Goal: Task Accomplishment & Management: Use online tool/utility

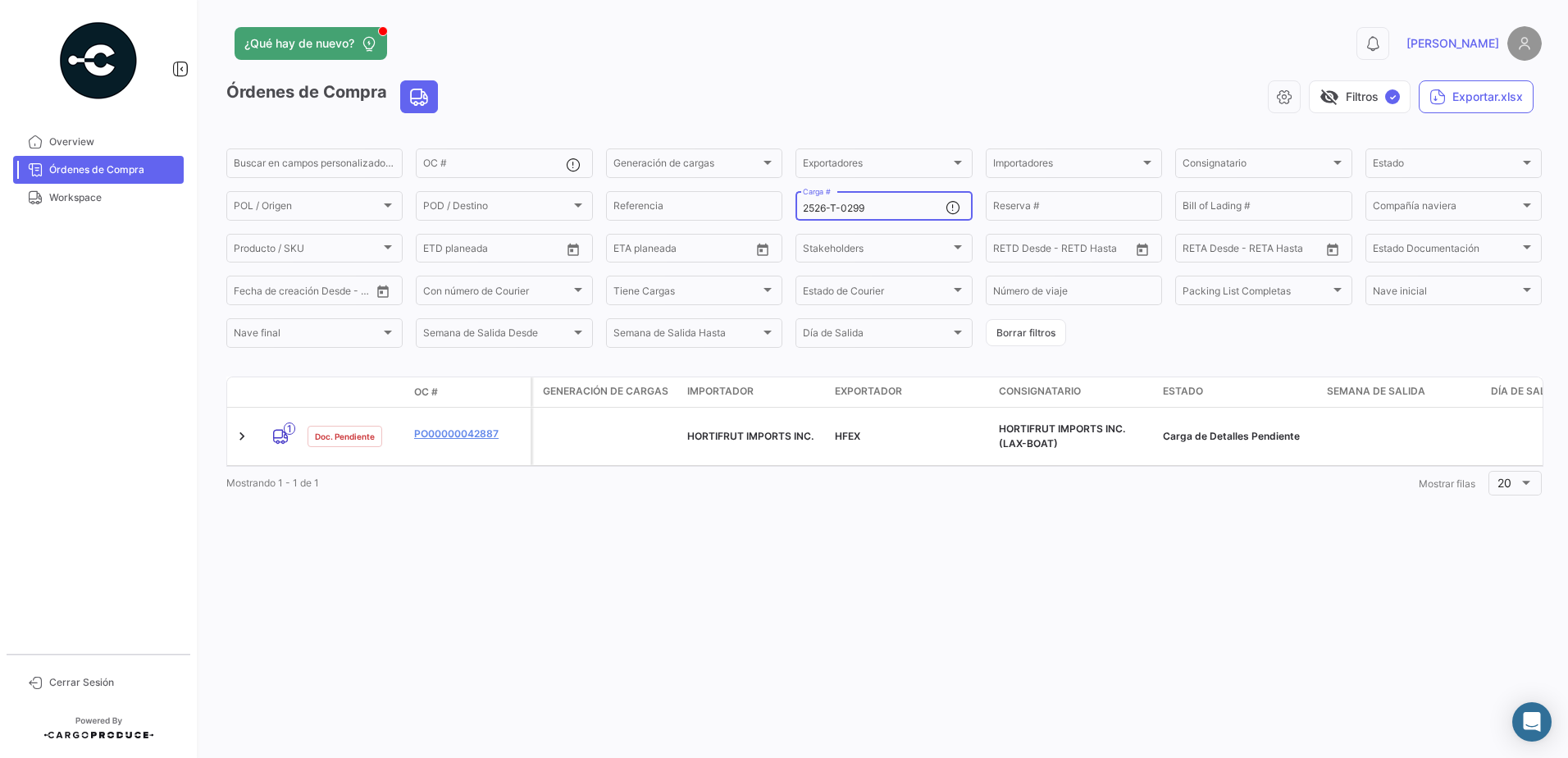
click at [895, 209] on input "2526-T-0299" at bounding box center [874, 208] width 142 height 11
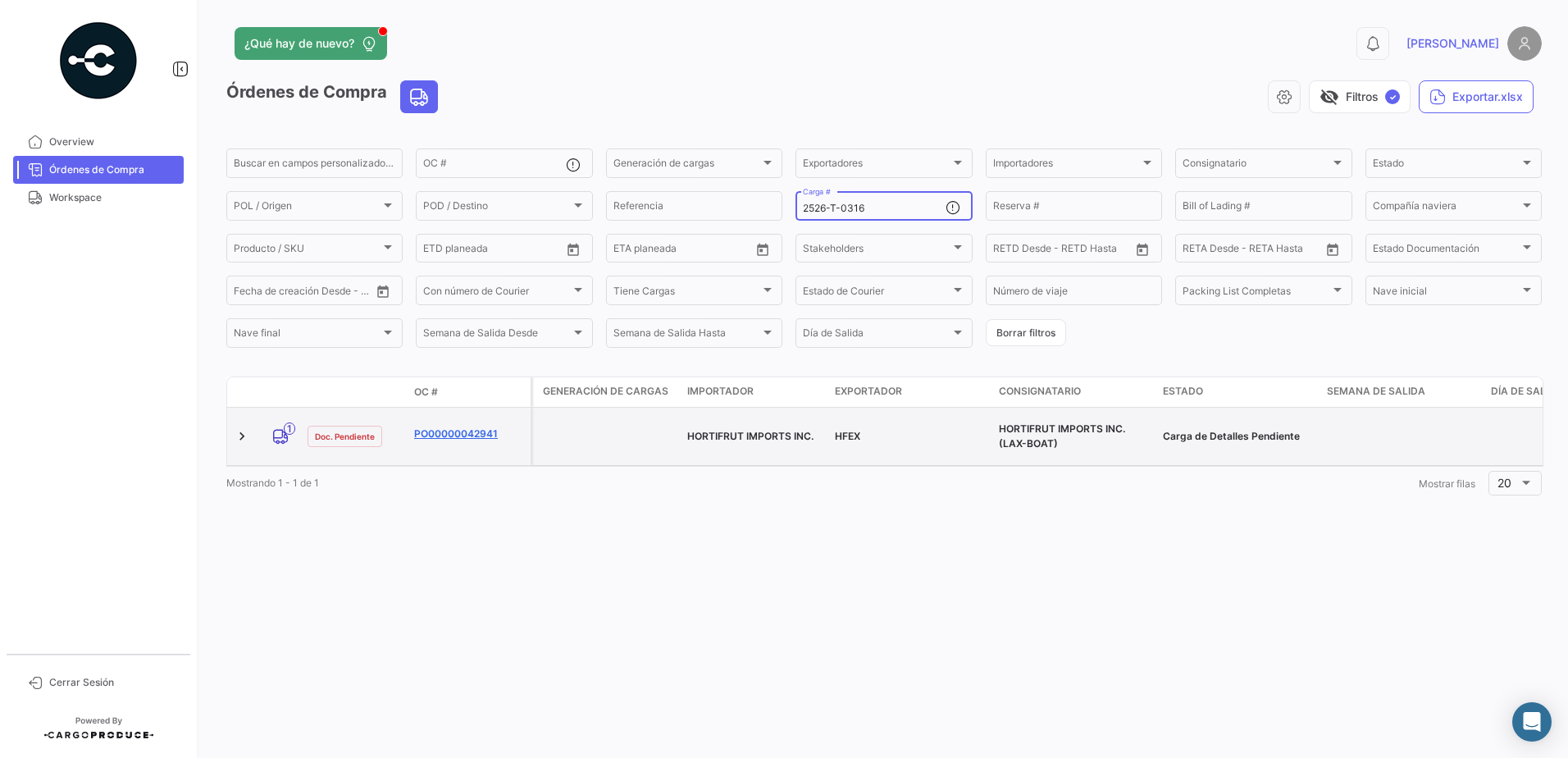
type input "2526-T-0316"
click at [477, 430] on link "PO00000042941" at bounding box center [468, 433] width 110 height 14
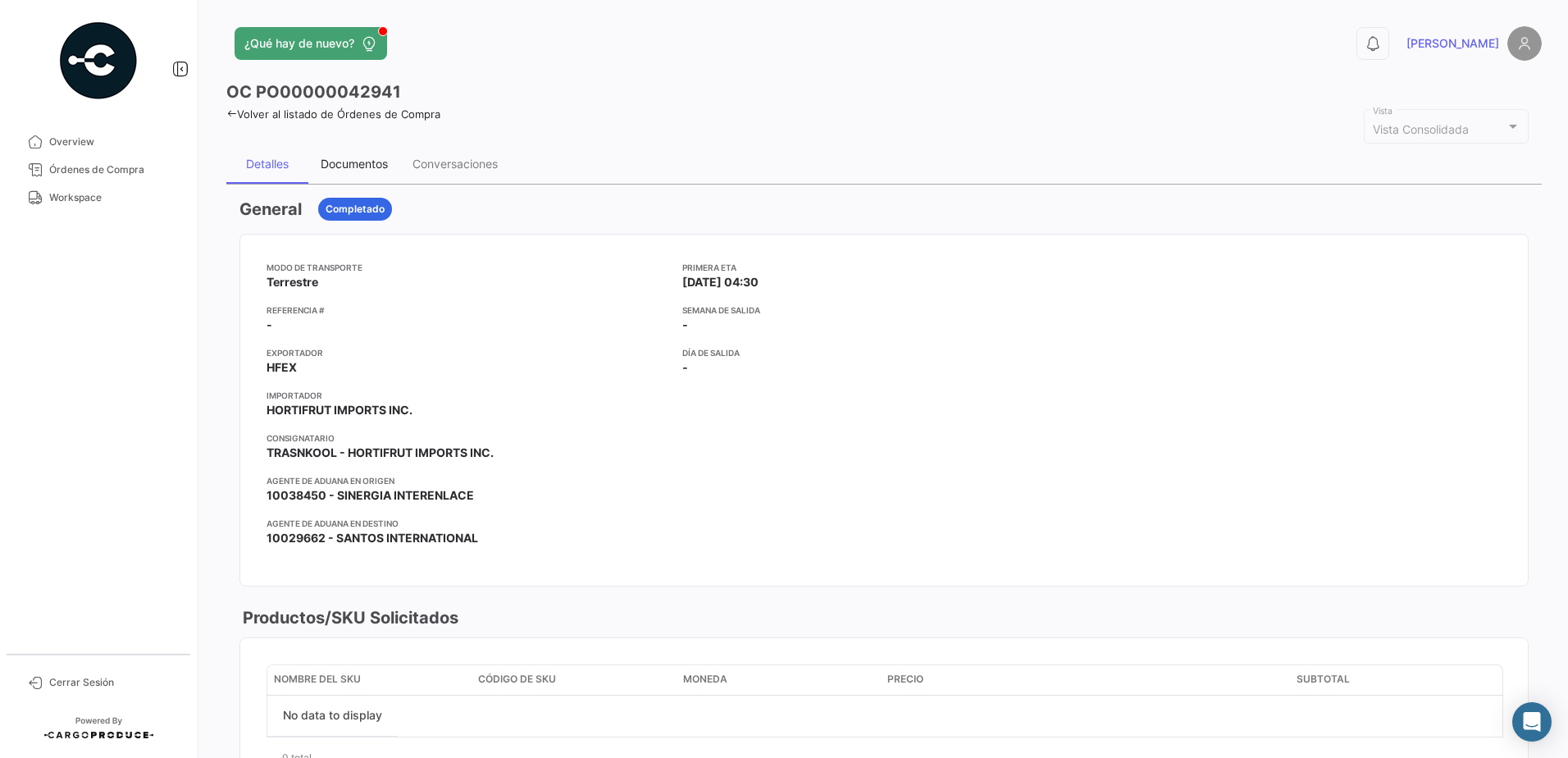
click at [355, 172] on div "Documentos" at bounding box center [354, 164] width 92 height 39
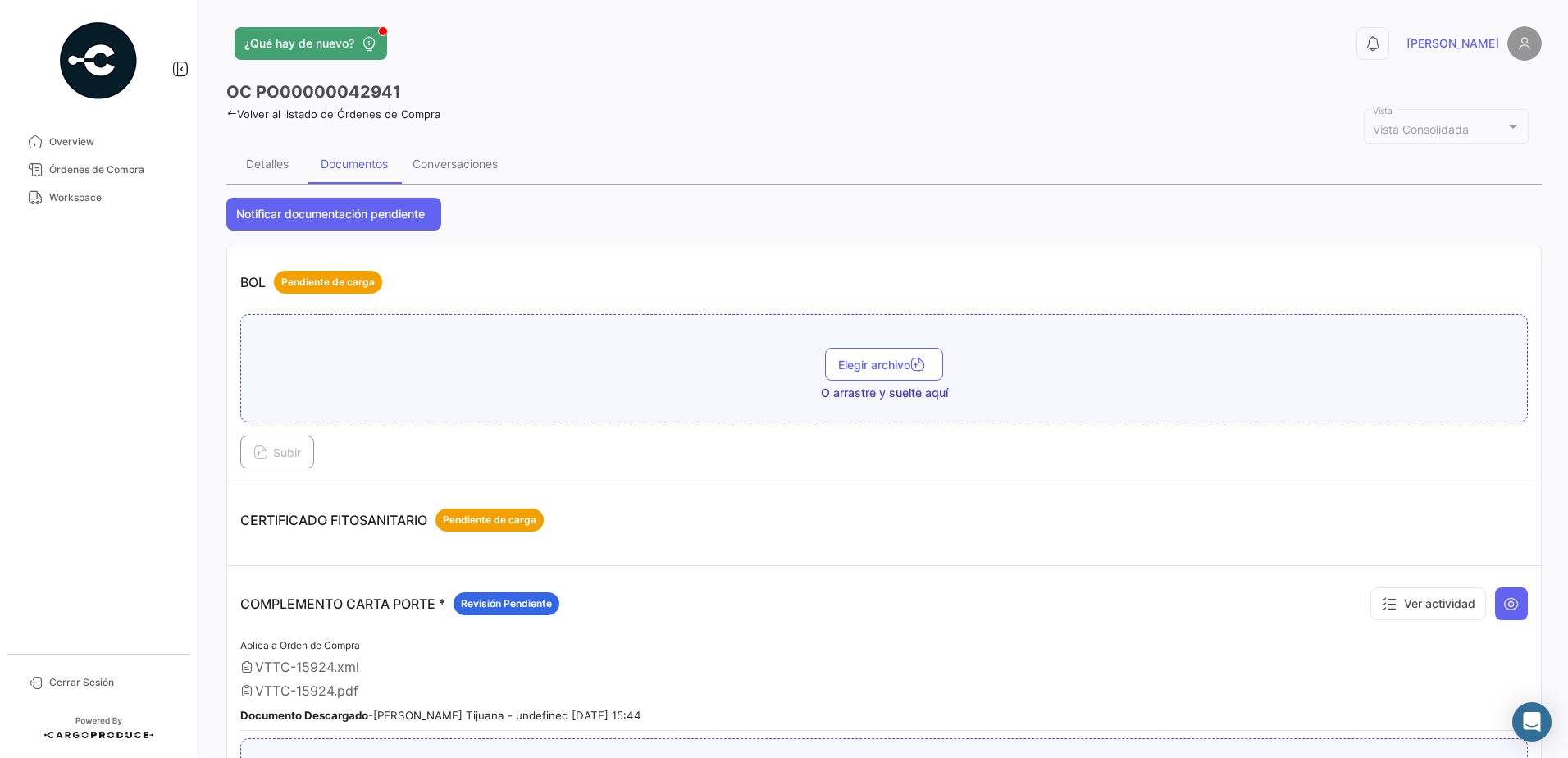
click at [248, 111] on link "Volver al listado de Órdenes de Compra" at bounding box center [332, 114] width 214 height 13
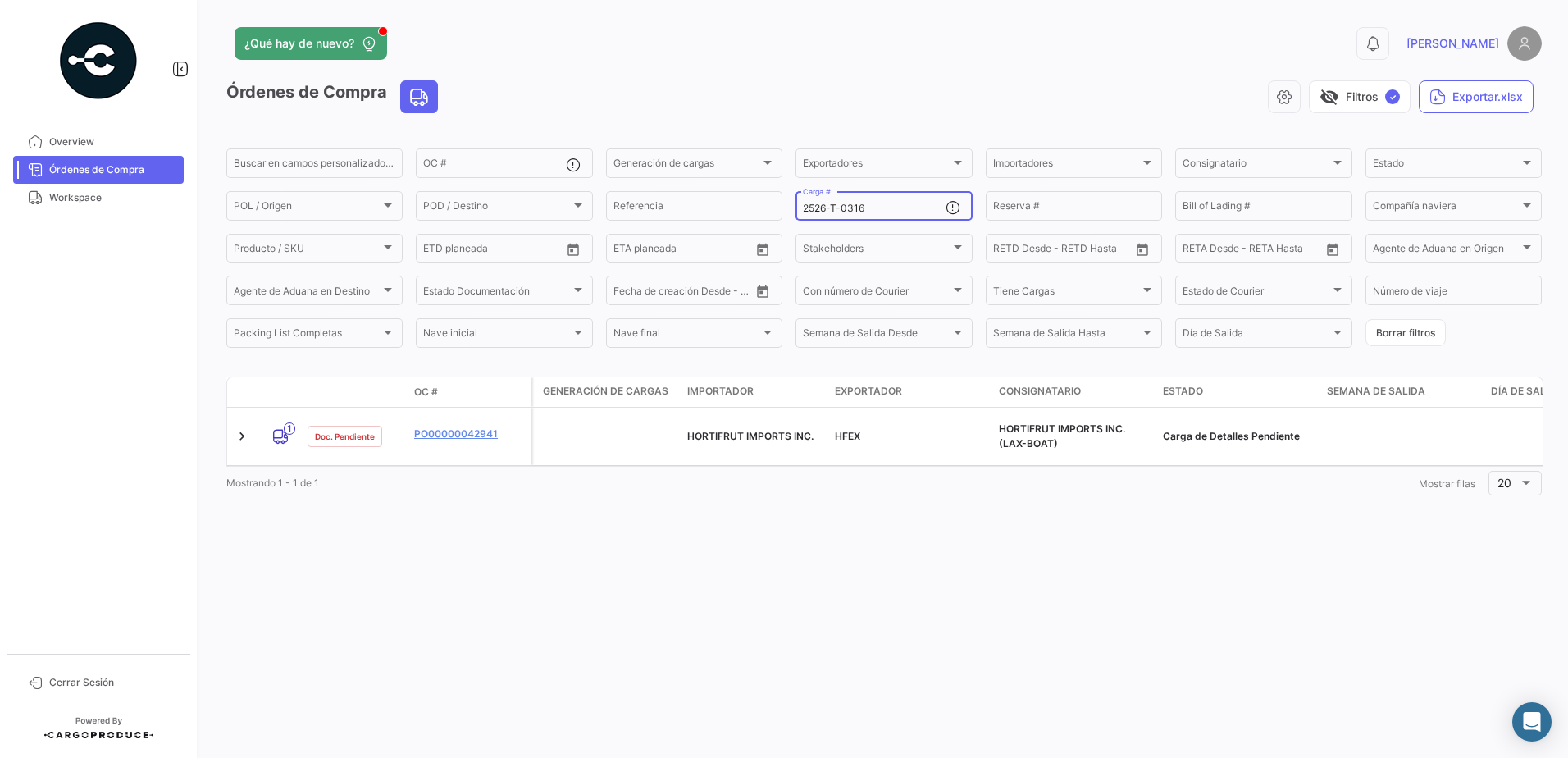
click at [872, 194] on div "2526-T-0316 Carga #" at bounding box center [874, 204] width 142 height 32
click at [873, 203] on input "2526-T-0316" at bounding box center [874, 208] width 142 height 11
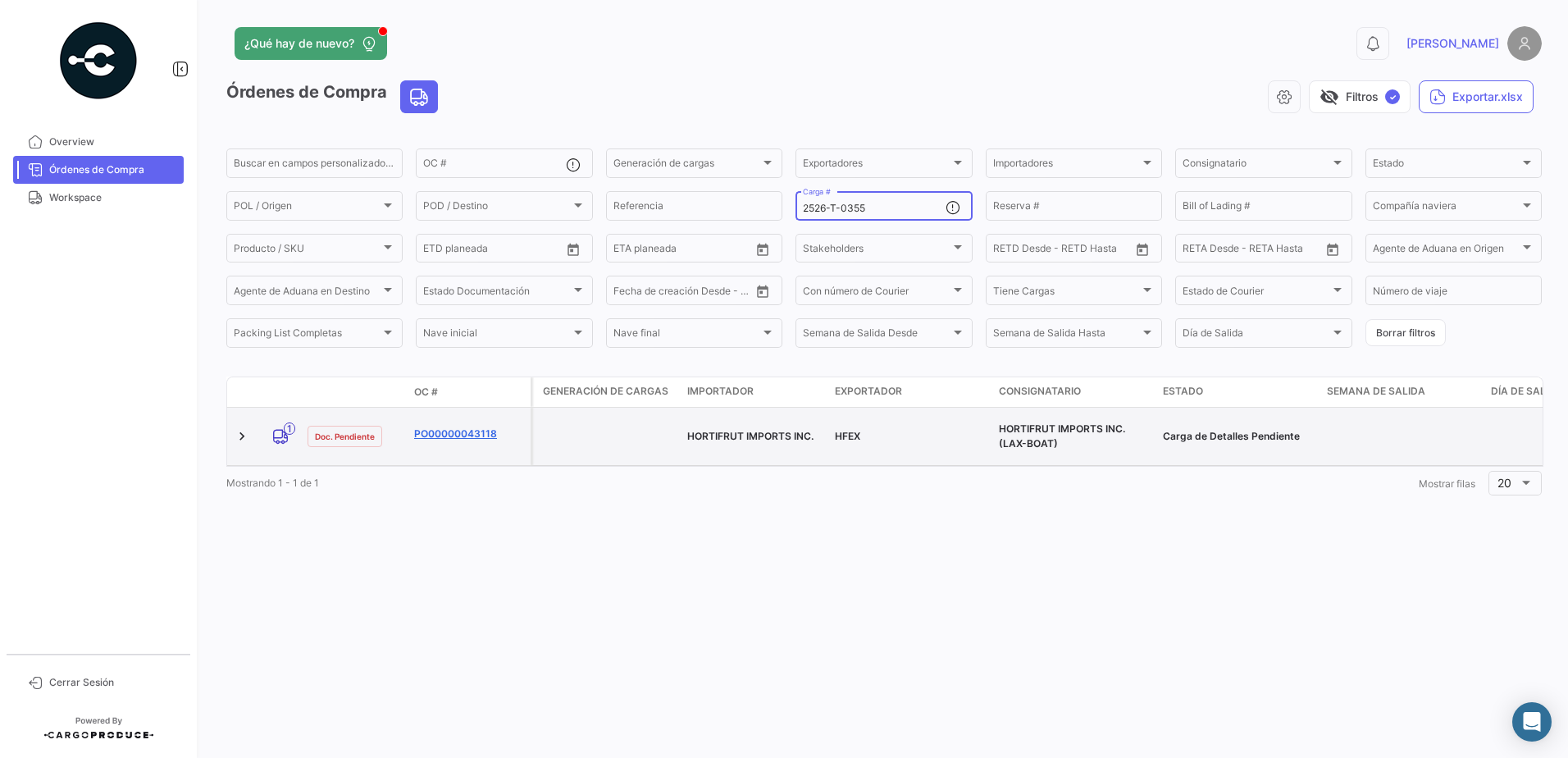
type input "2526-T-0355"
click at [438, 426] on link "PO00000043118" at bounding box center [468, 433] width 110 height 14
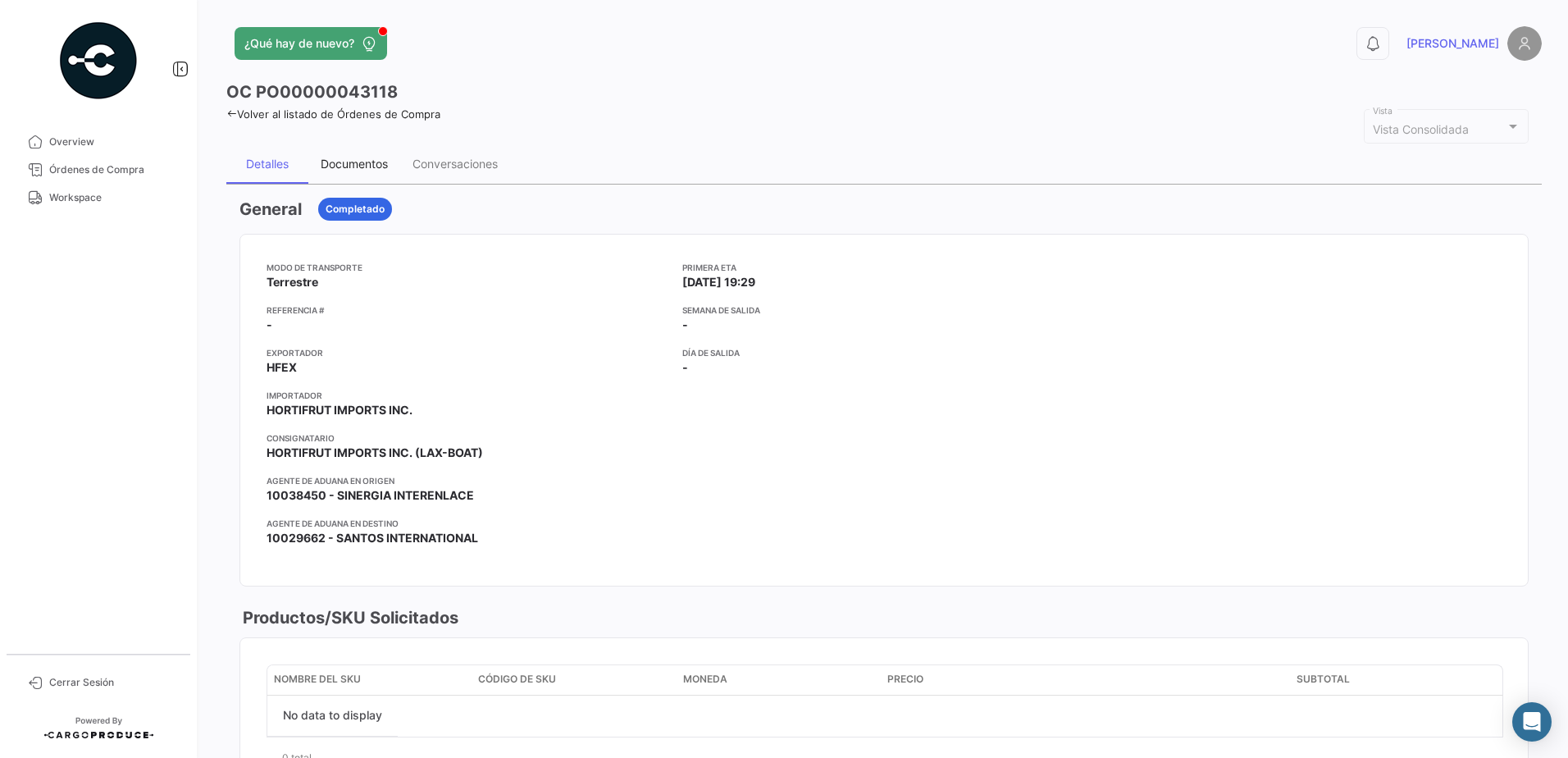
click at [380, 170] on div "Documentos" at bounding box center [354, 164] width 67 height 14
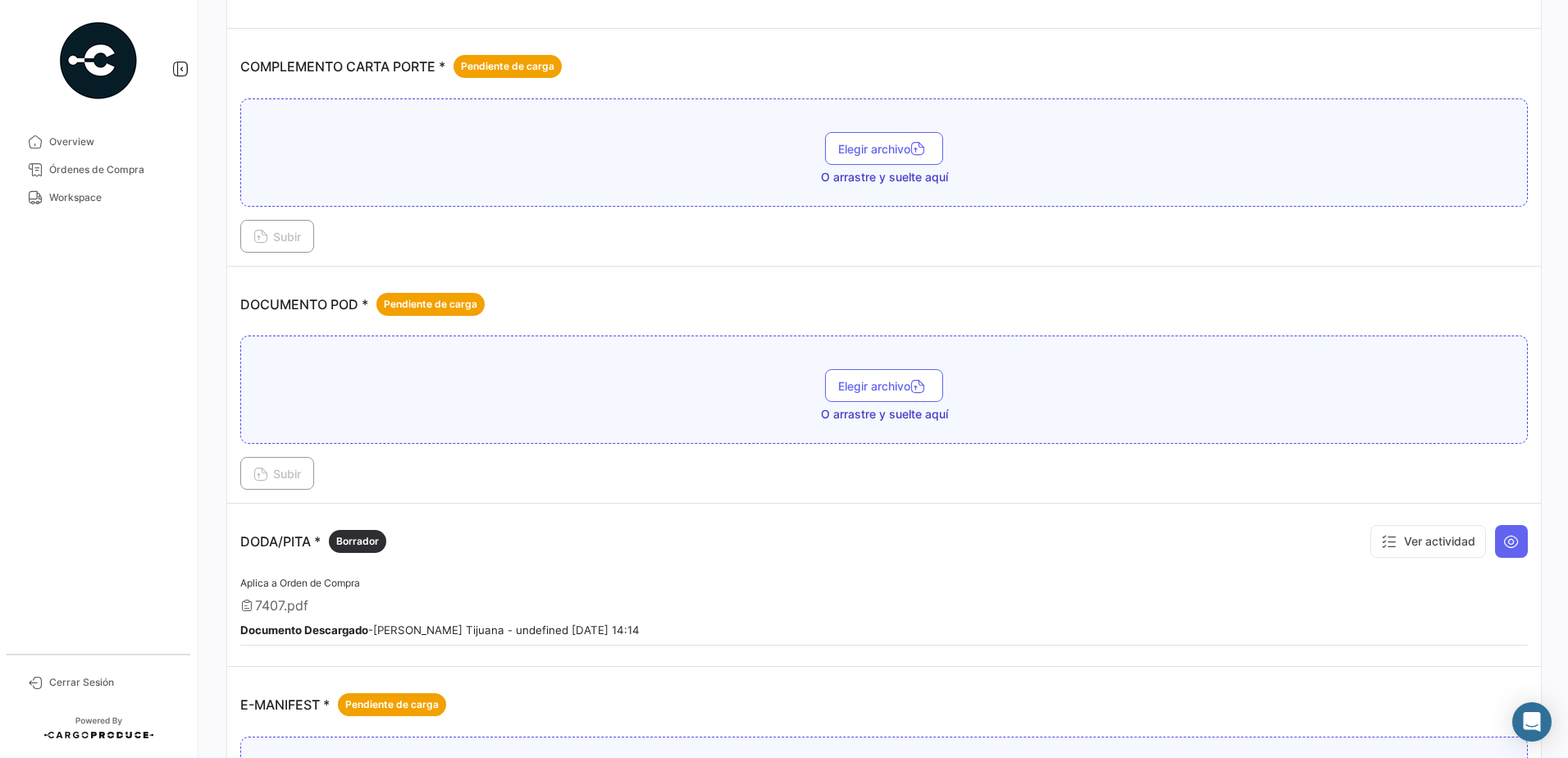
scroll to position [493, 0]
click at [863, 392] on button "Elegir archivo" at bounding box center [883, 384] width 118 height 33
click at [295, 486] on button "Subir" at bounding box center [277, 472] width 74 height 33
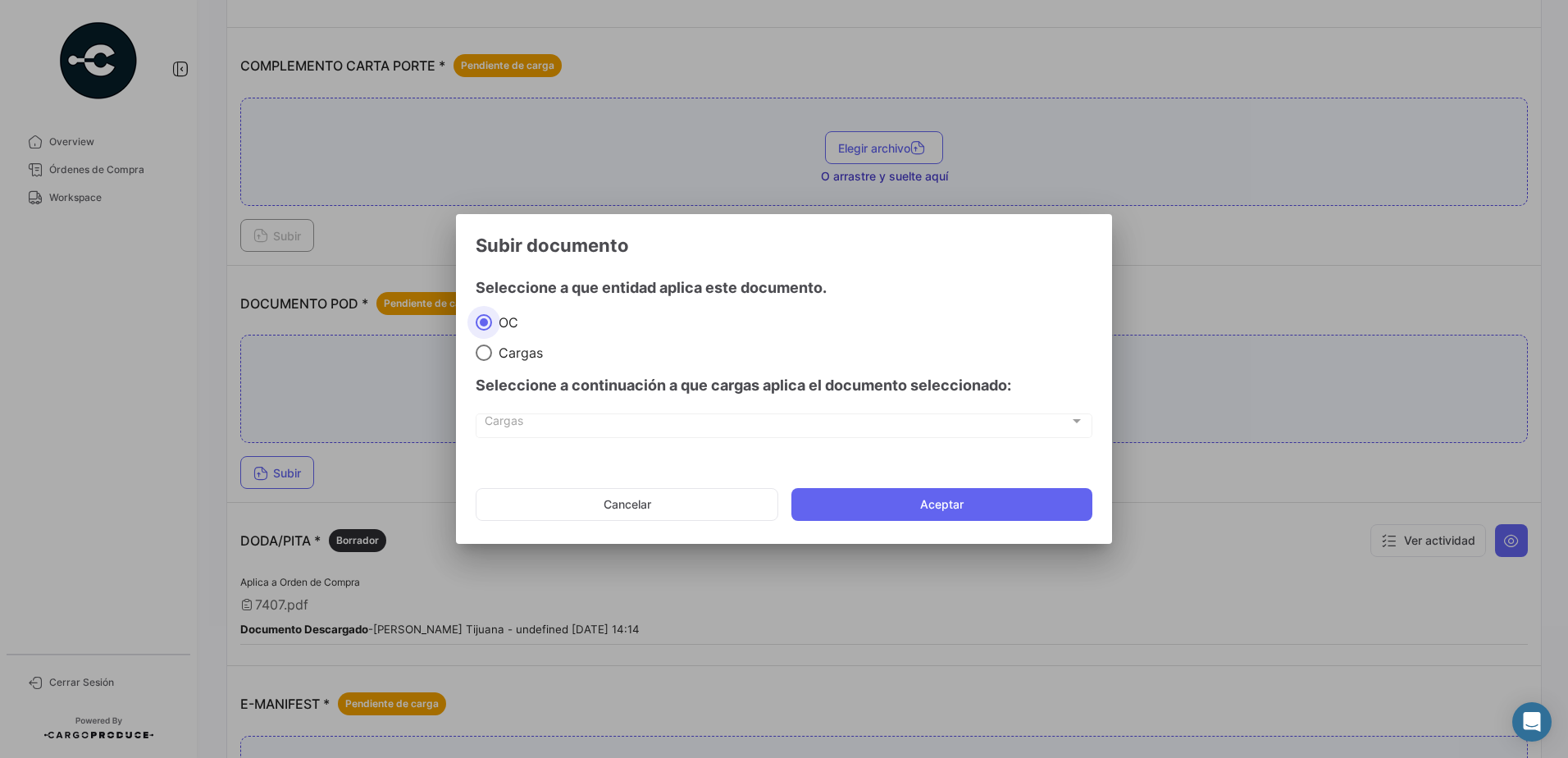
drag, startPoint x: 487, startPoint y: 356, endPoint x: 521, endPoint y: 385, distance: 44.7
click at [487, 355] on span at bounding box center [484, 353] width 16 height 16
click at [487, 355] on input "Cargas" at bounding box center [484, 353] width 16 height 16
radio input "true"
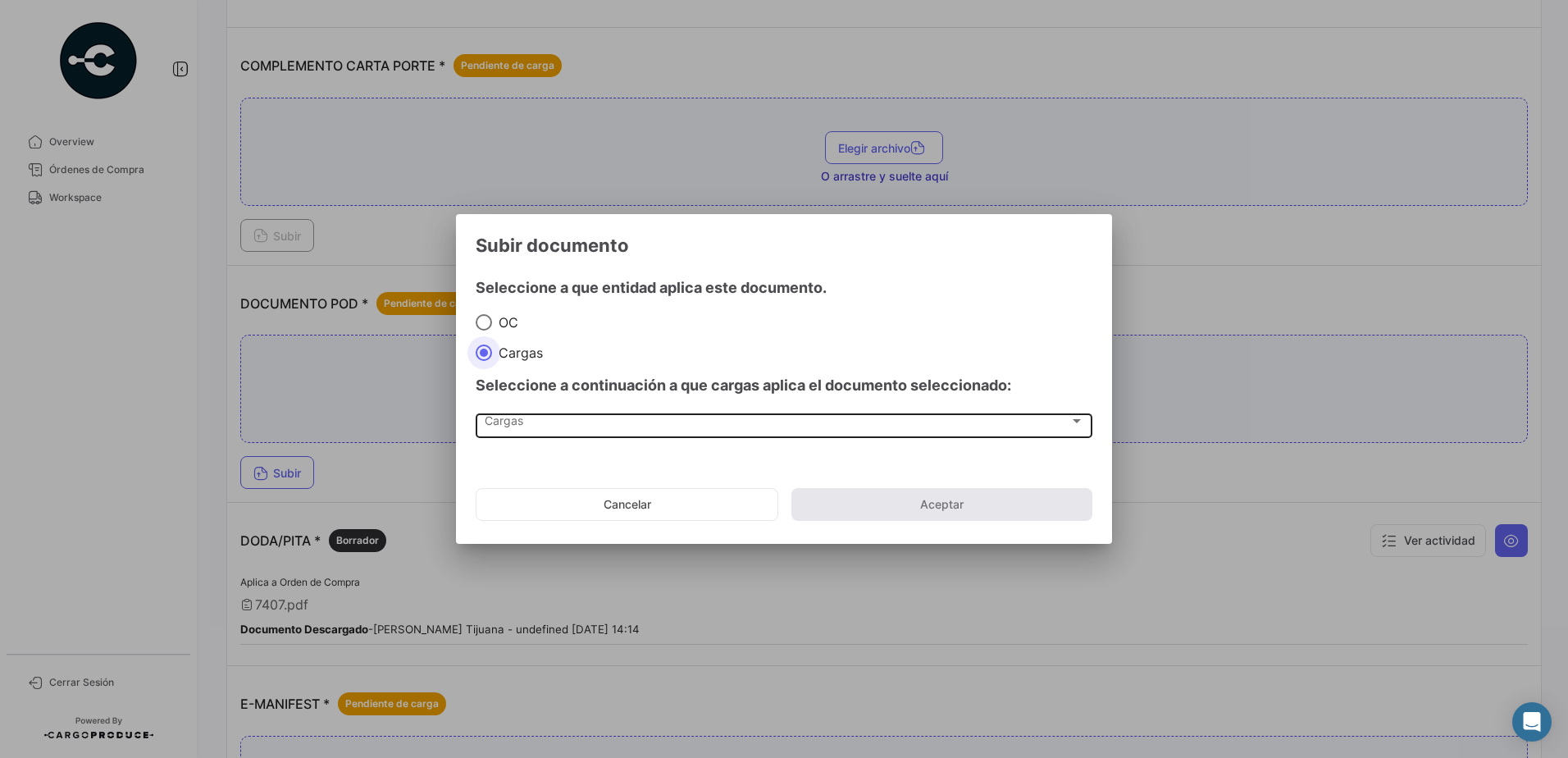
click at [537, 421] on div "Cargas" at bounding box center [777, 425] width 584 height 14
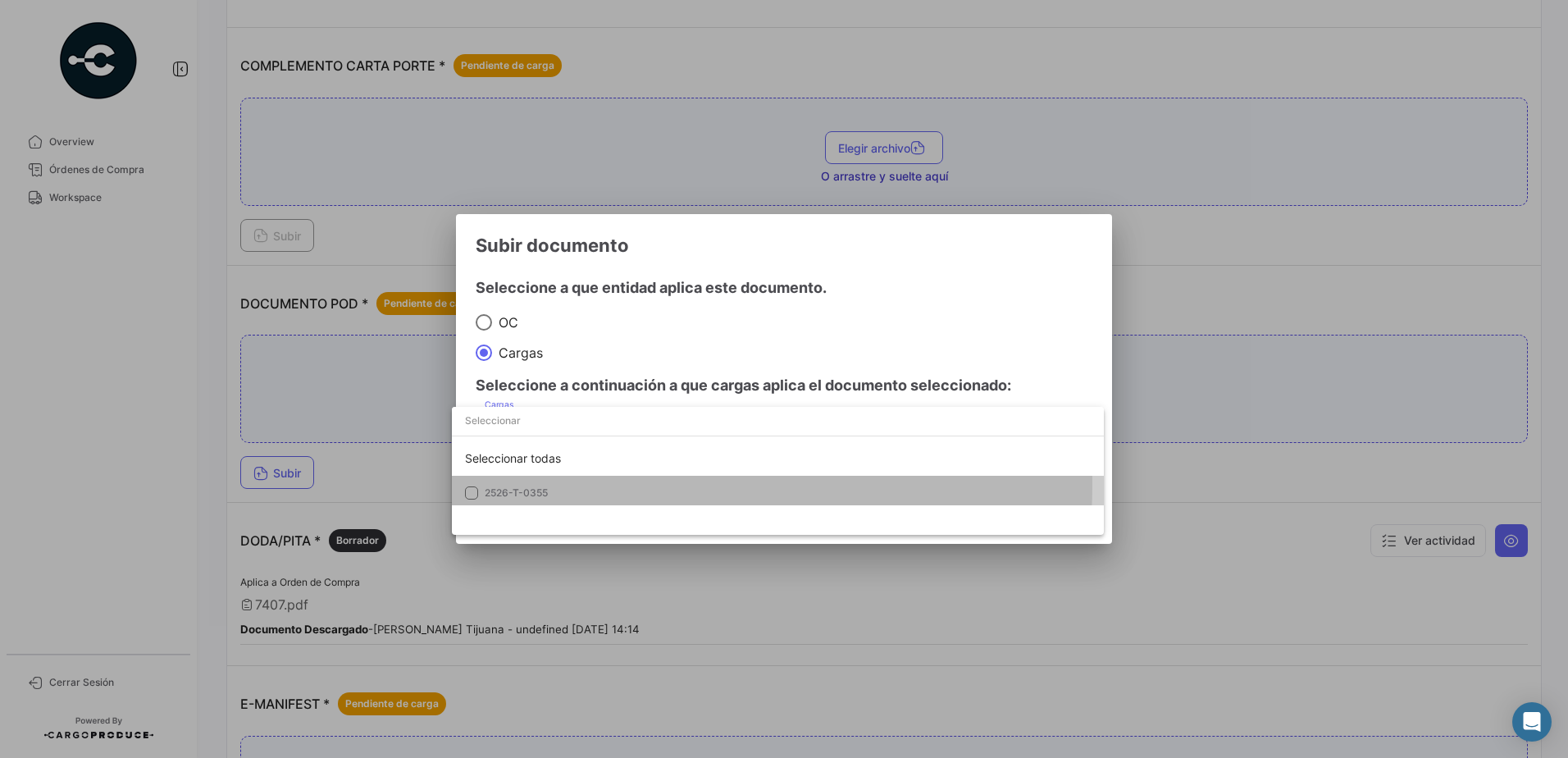
click at [548, 483] on mat-option "2526-T-0355" at bounding box center [778, 494] width 652 height 34
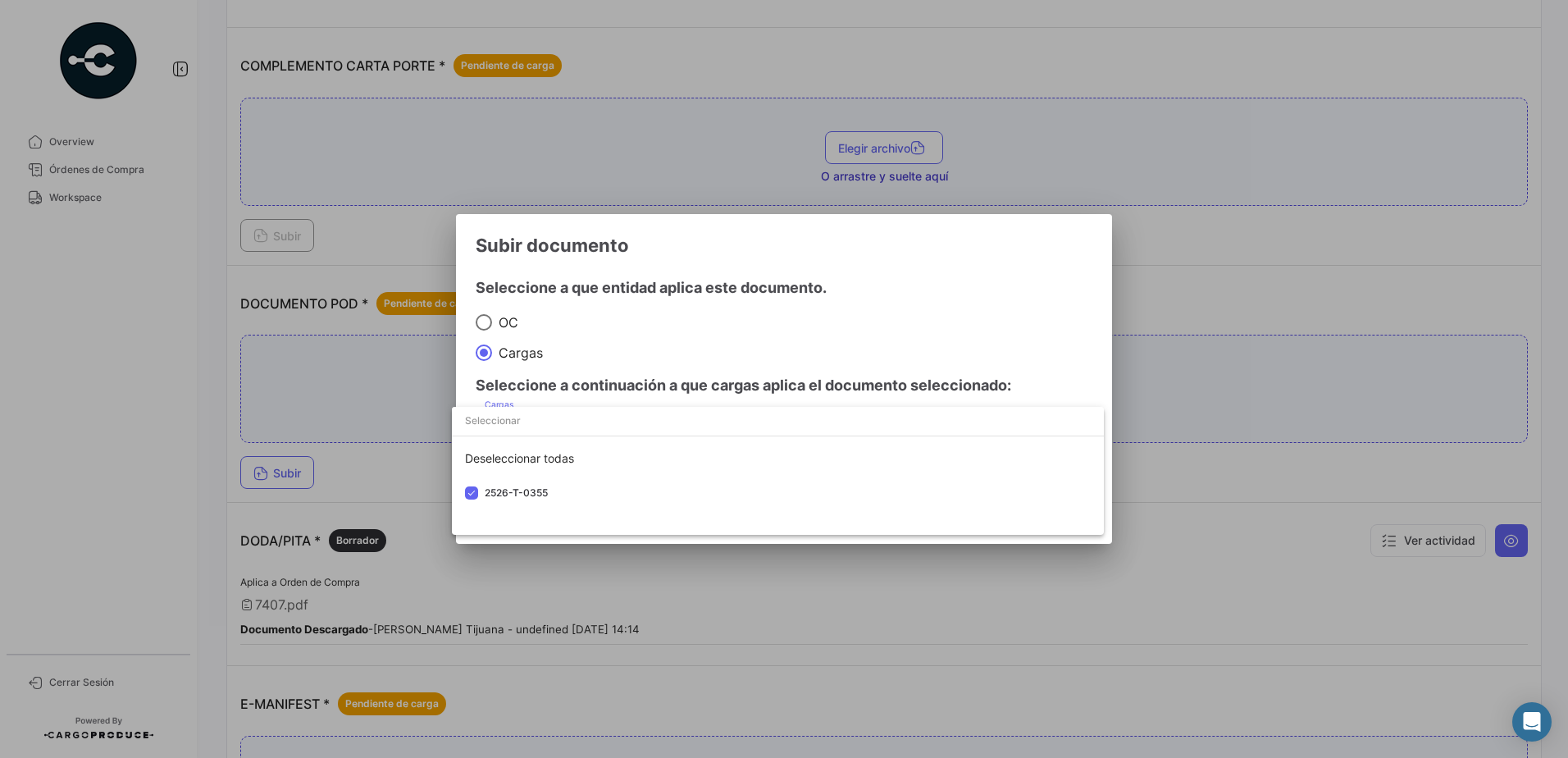
click at [675, 372] on div at bounding box center [784, 379] width 1568 height 758
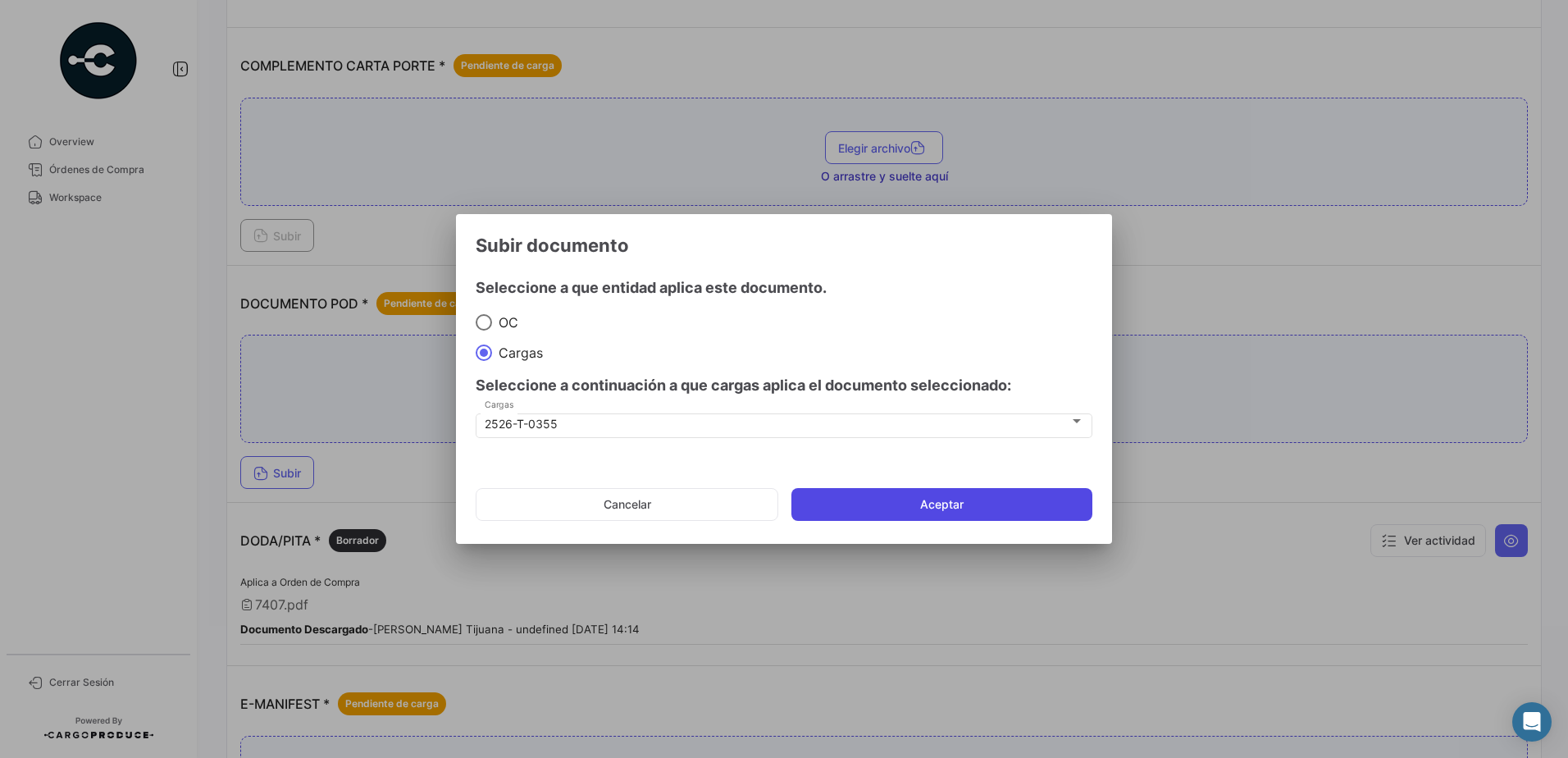
click at [820, 505] on button "Aceptar" at bounding box center [942, 504] width 301 height 33
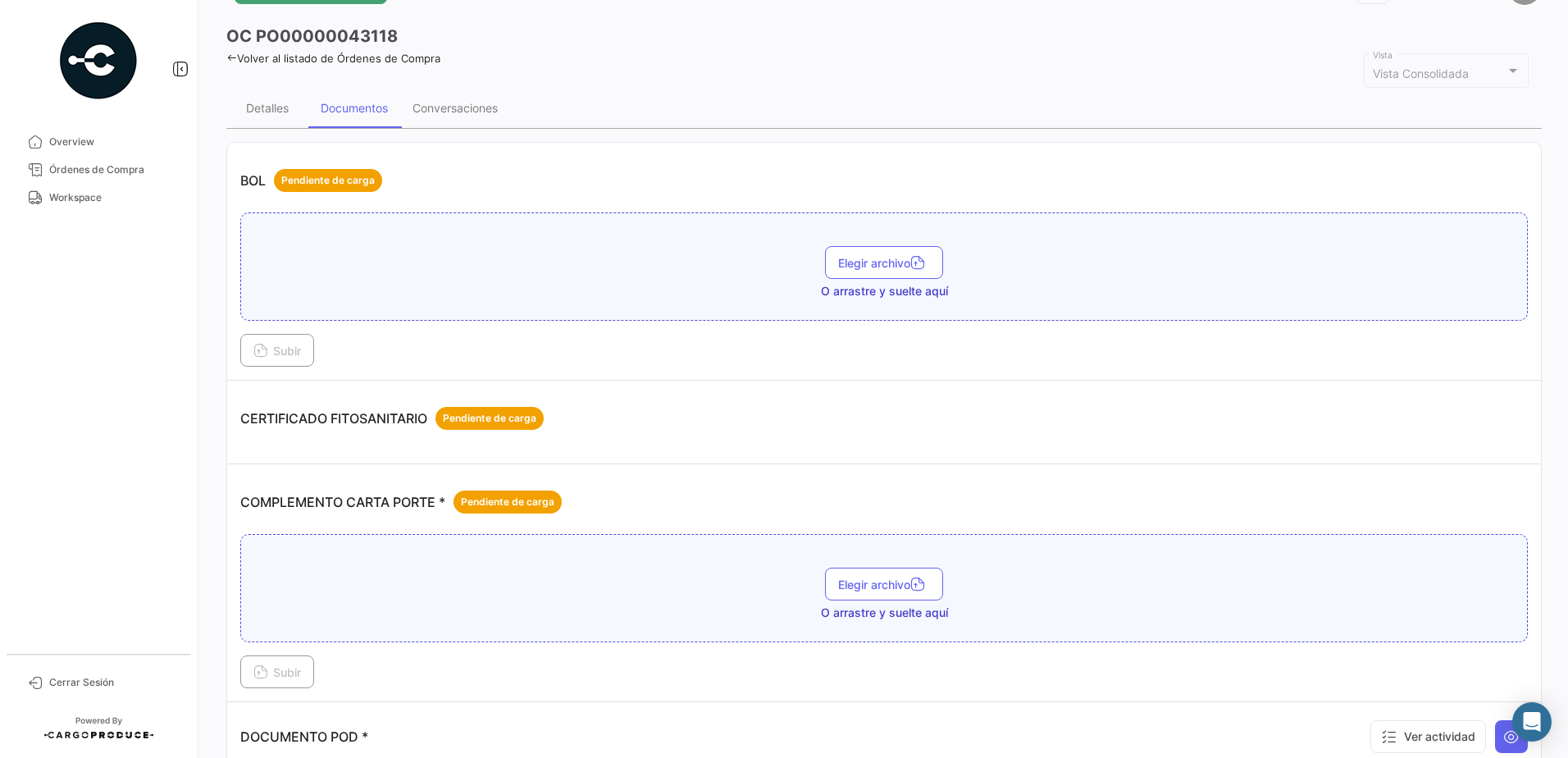
scroll to position [0, 0]
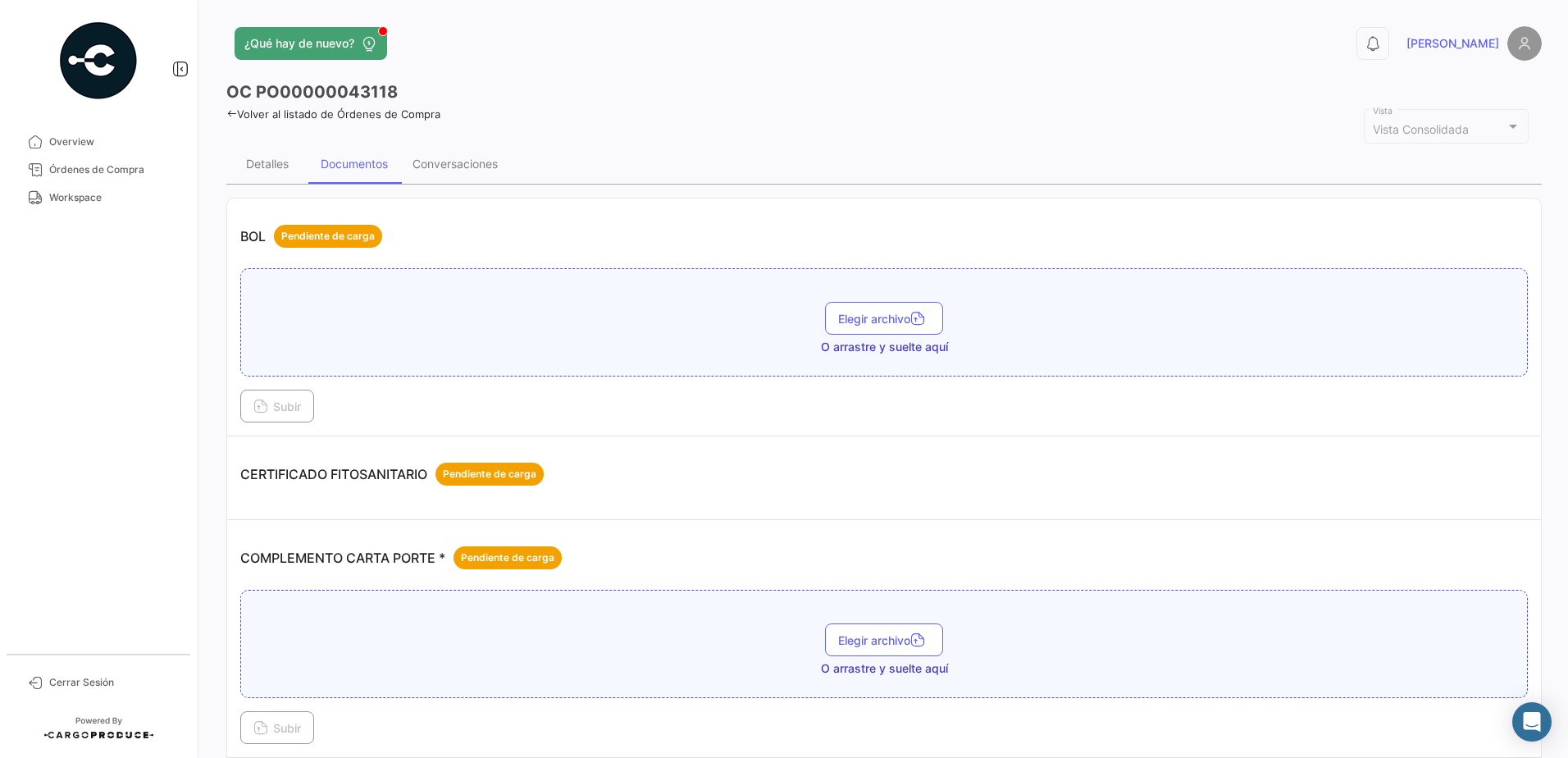
click at [240, 113] on link "Volver al listado de Órdenes de Compra" at bounding box center [332, 114] width 214 height 13
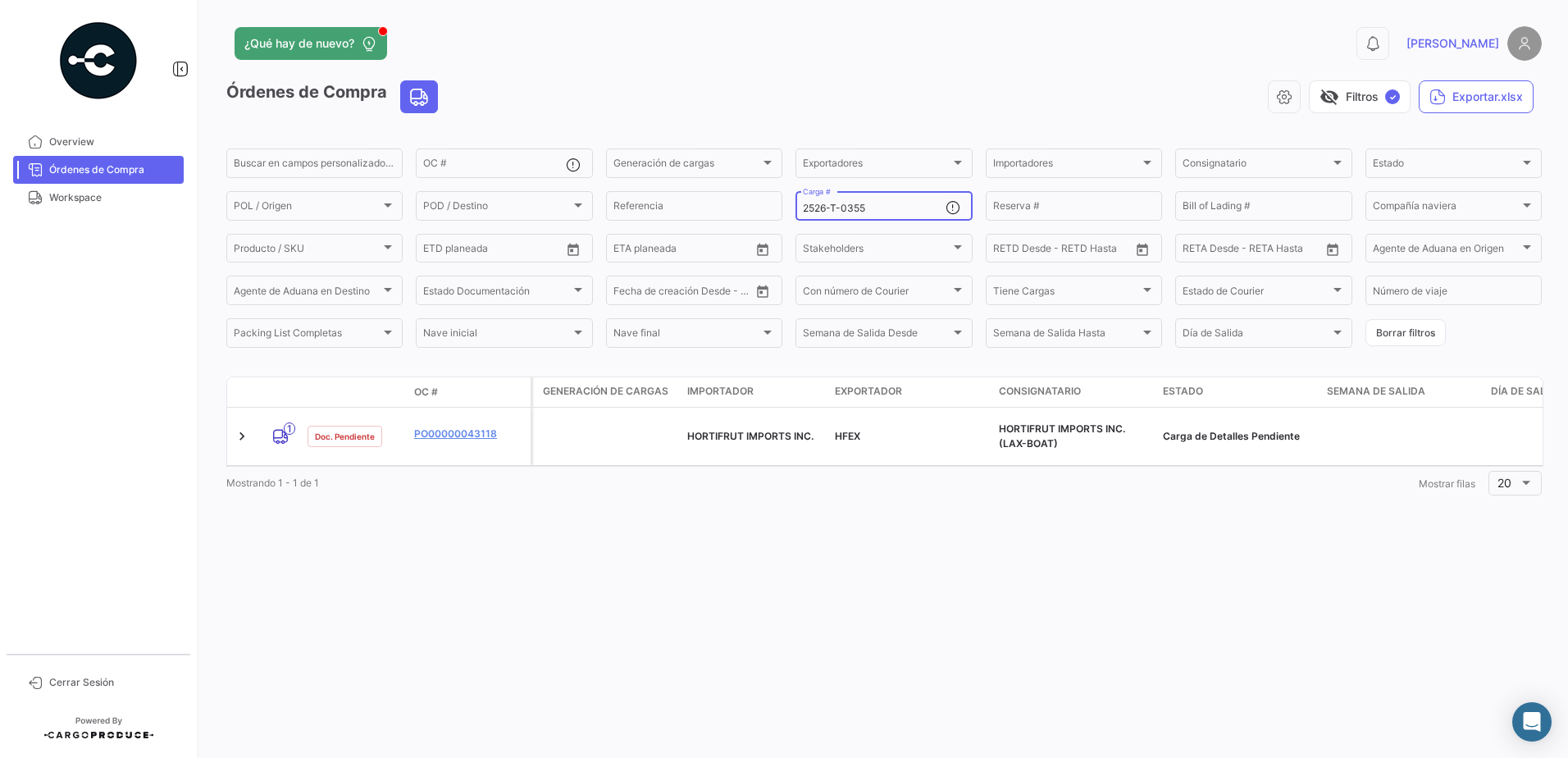
click at [922, 212] on input "2526-T-0355" at bounding box center [874, 208] width 142 height 11
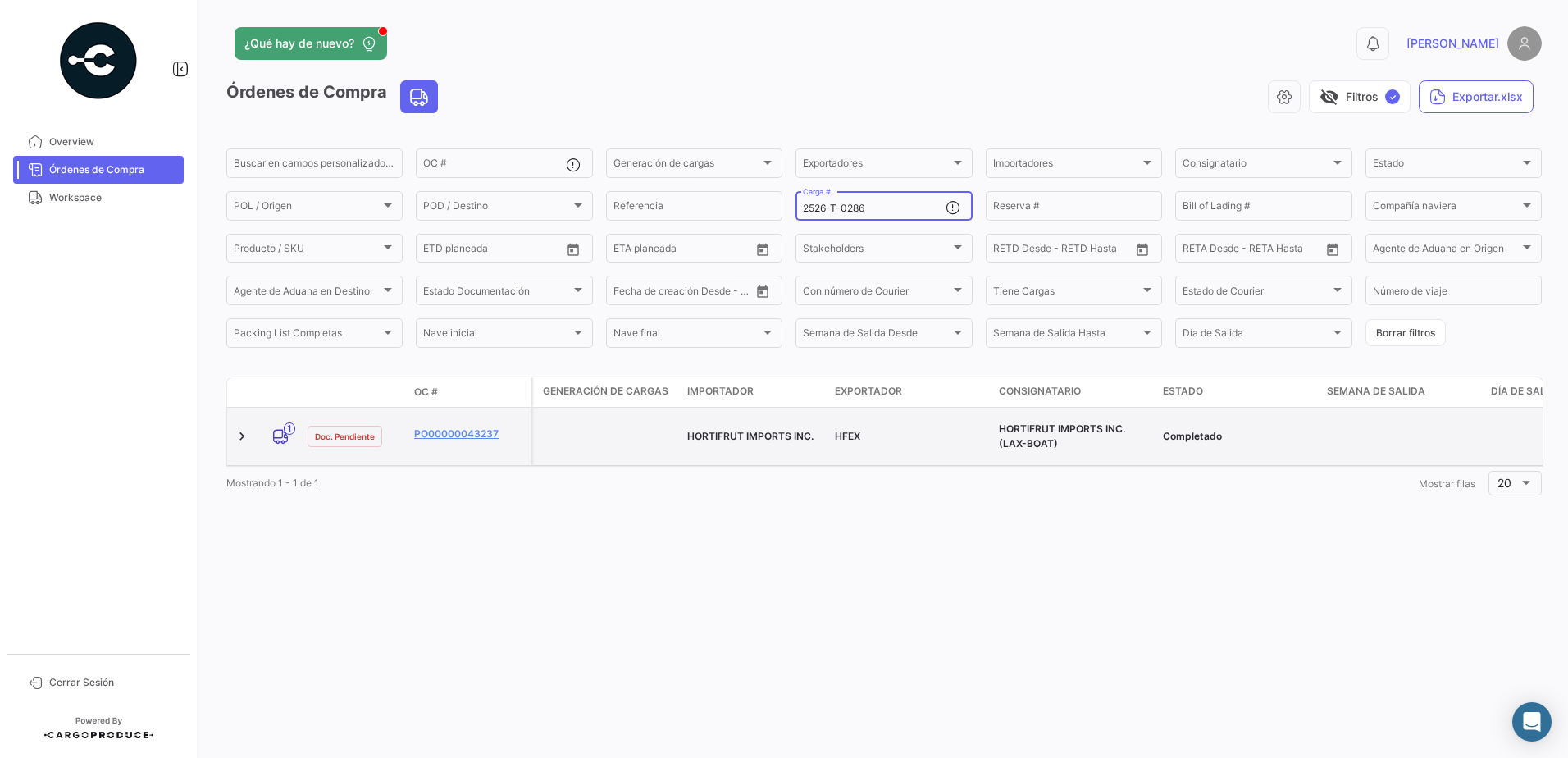
type input "2526-T-0286"
click at [484, 416] on datatable-body-cell "PO00000043237" at bounding box center [469, 437] width 123 height 57
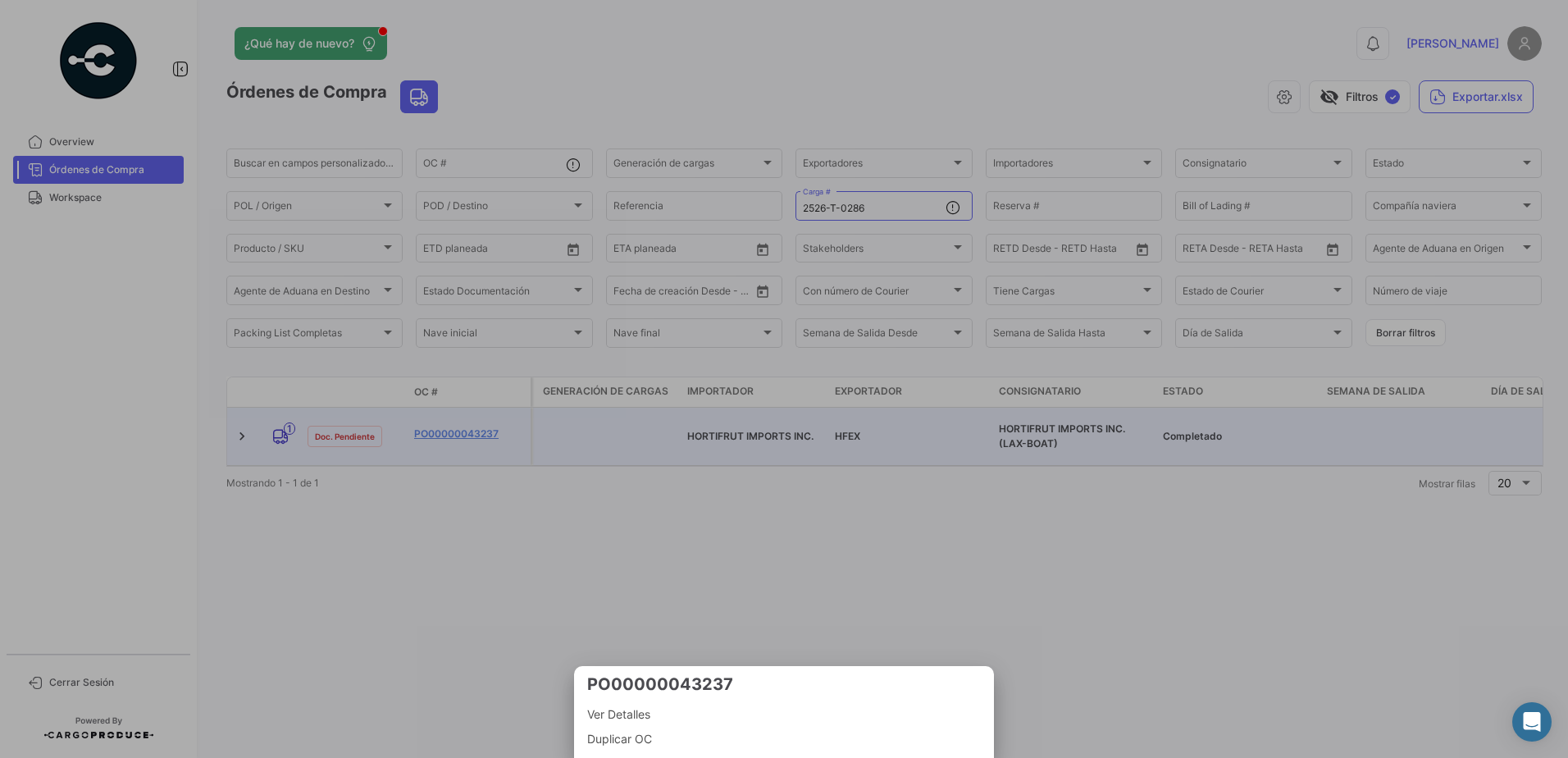
click at [482, 420] on div at bounding box center [784, 379] width 1568 height 758
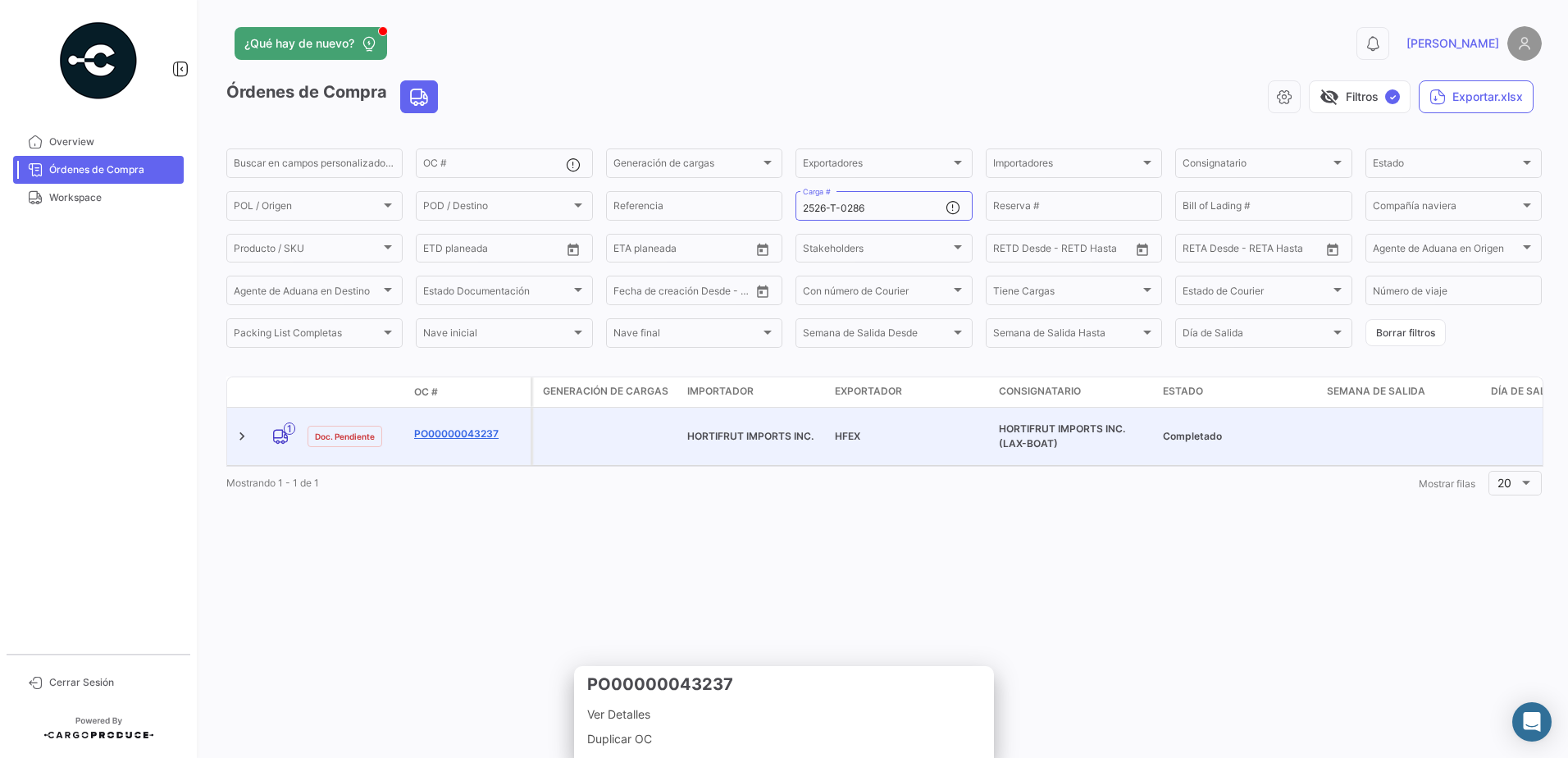
click at [484, 431] on link "PO00000043237" at bounding box center [468, 433] width 110 height 14
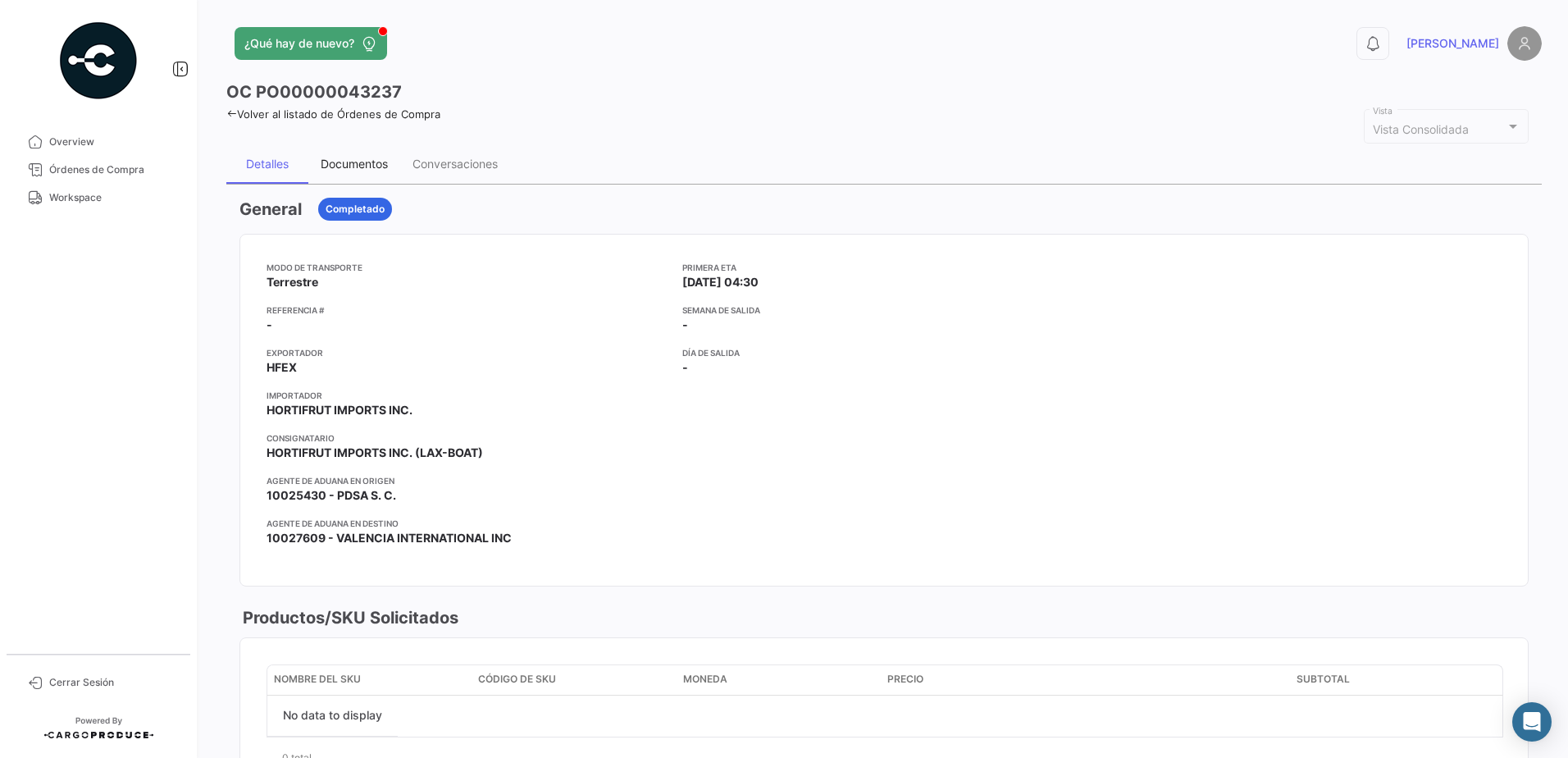
click at [360, 151] on div "Documentos" at bounding box center [354, 164] width 92 height 39
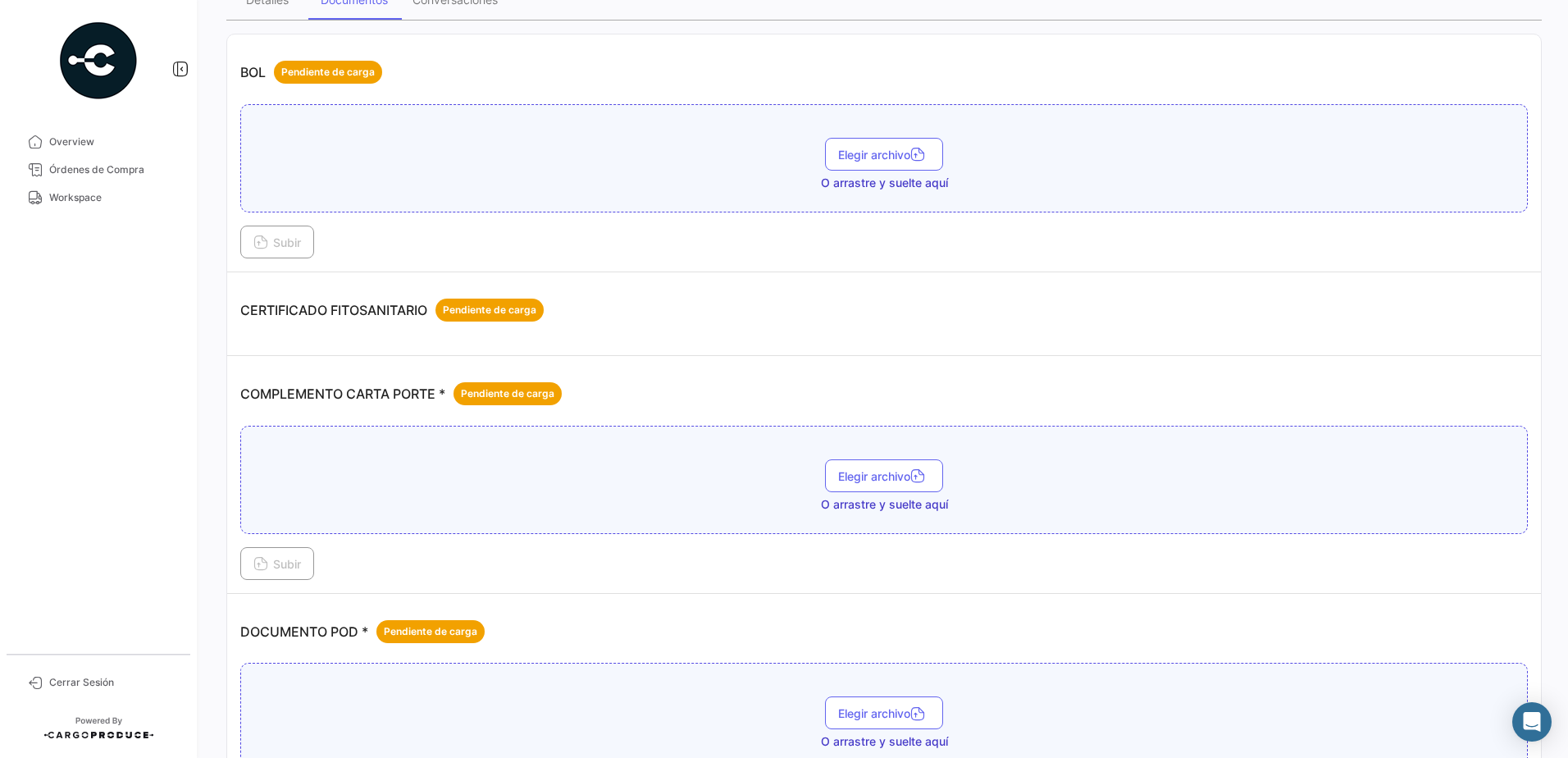
scroll to position [328, 0]
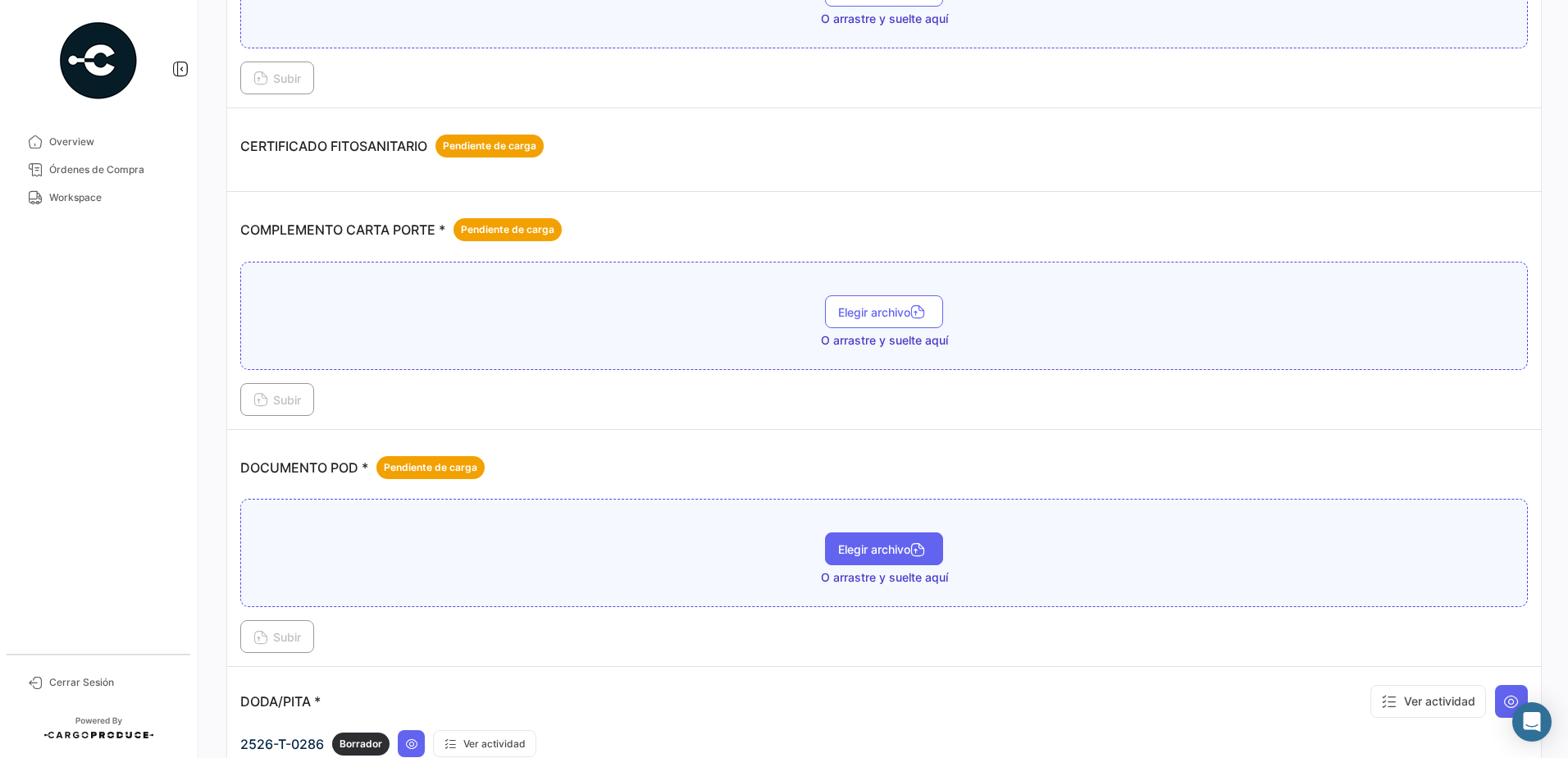
click at [888, 549] on span "Elegir archivo" at bounding box center [884, 549] width 92 height 14
click at [844, 560] on button "Elegir archivo" at bounding box center [883, 549] width 118 height 33
click at [294, 640] on span "Subir" at bounding box center [278, 637] width 48 height 14
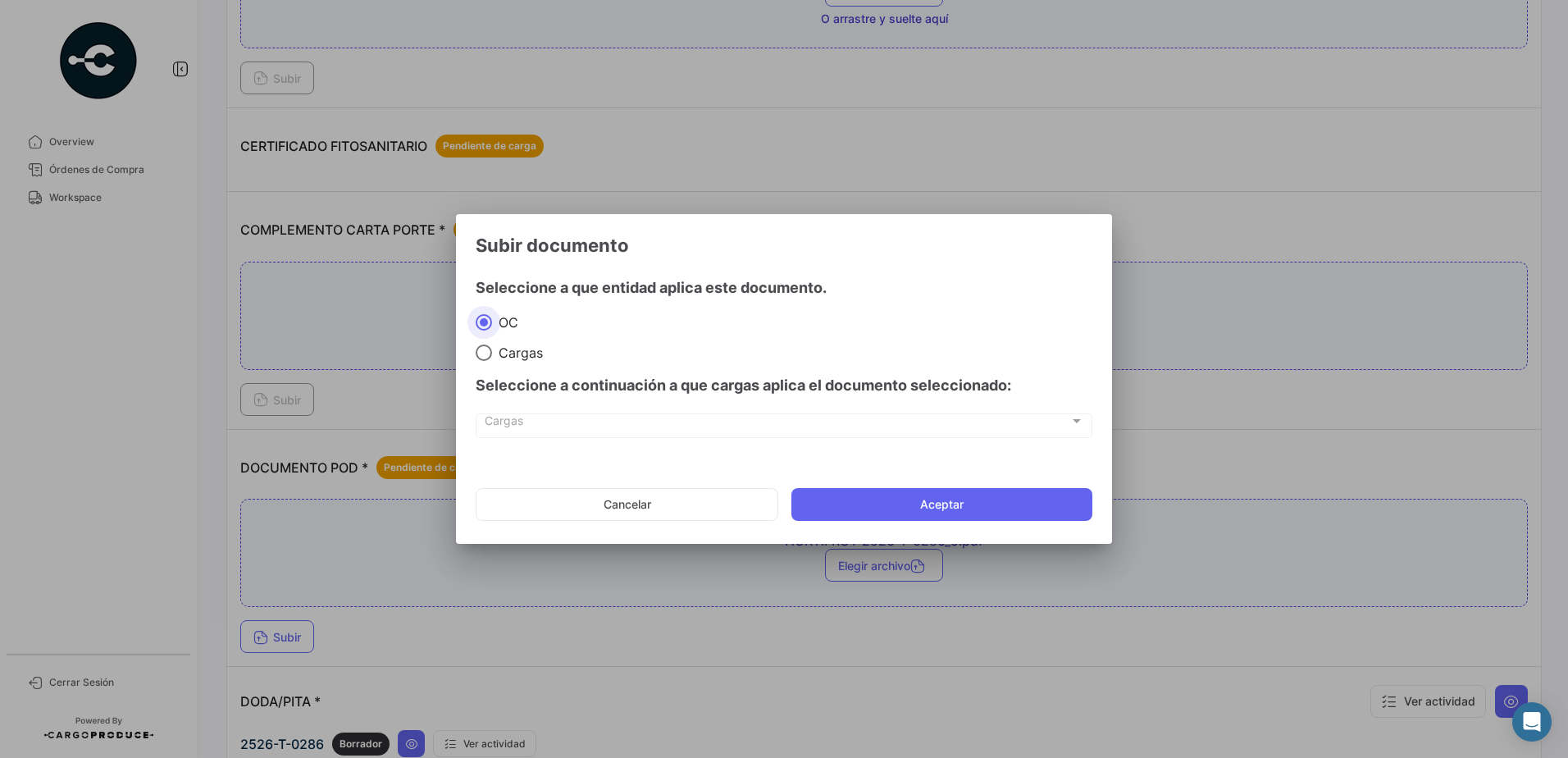
click at [484, 356] on span at bounding box center [484, 353] width 16 height 16
click at [484, 356] on input "Cargas" at bounding box center [484, 353] width 16 height 16
radio input "true"
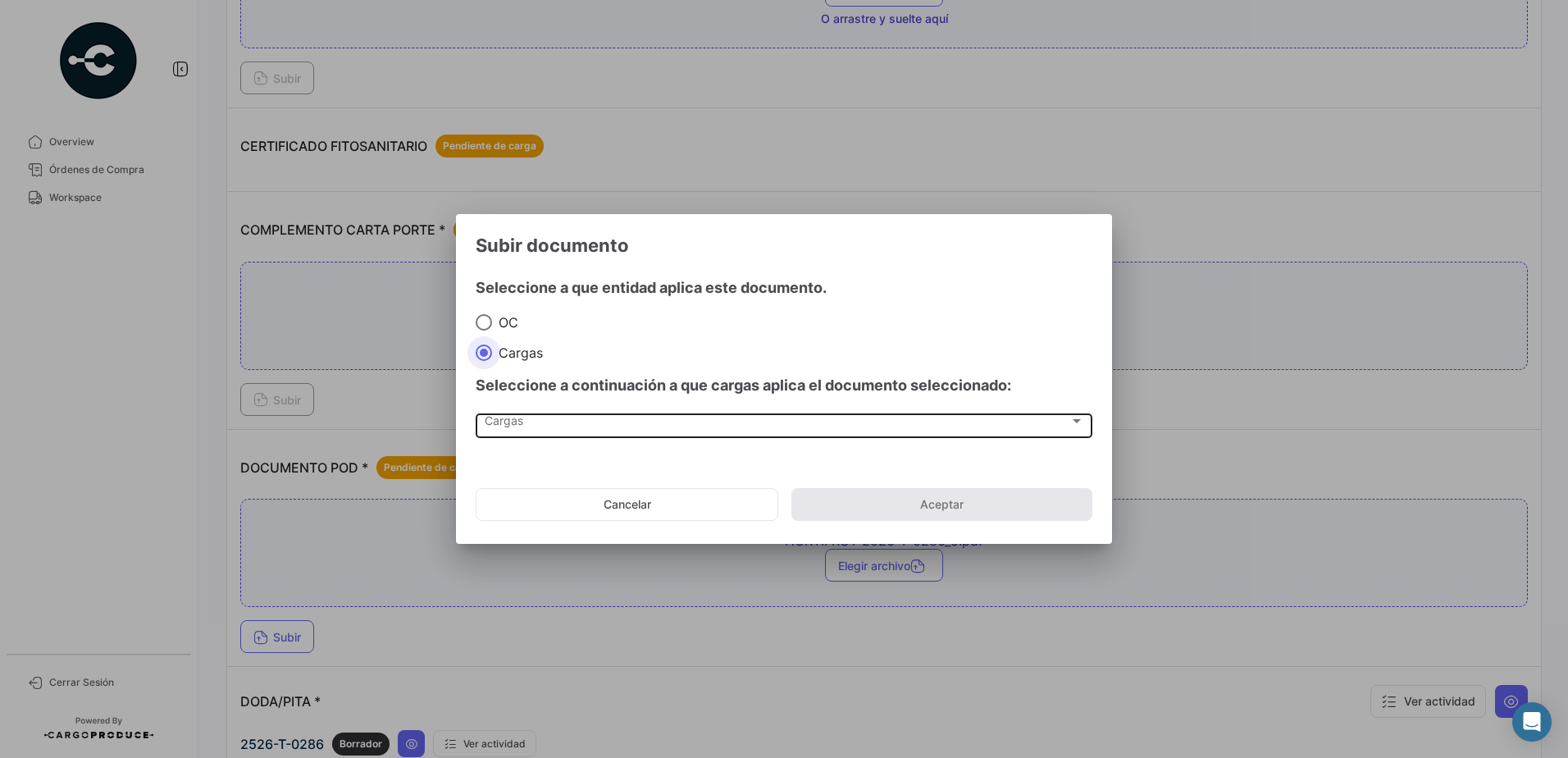
click at [551, 431] on div "Cargas" at bounding box center [777, 425] width 584 height 14
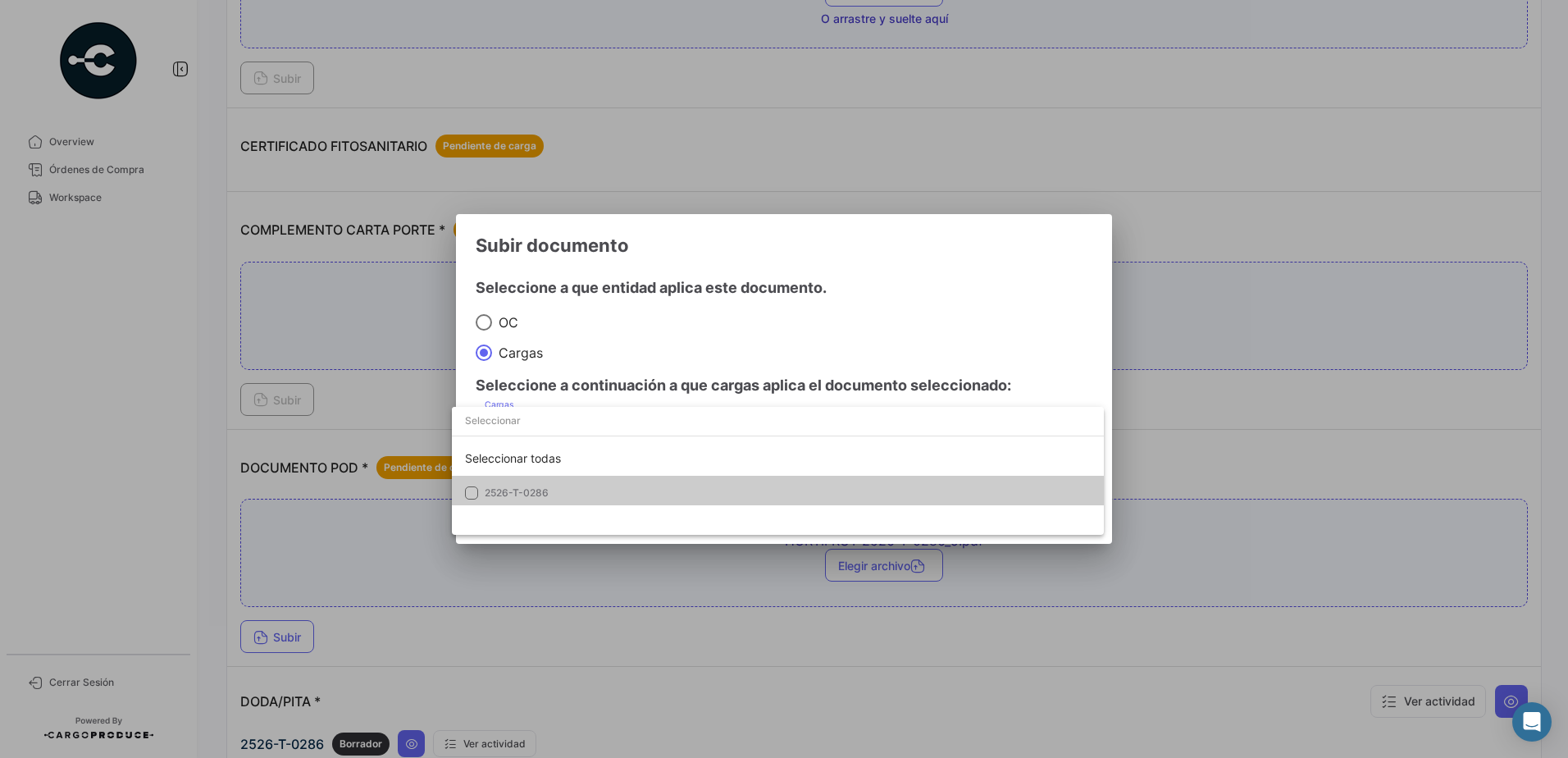
click at [554, 496] on span "2526-T-0286" at bounding box center [600, 493] width 230 height 14
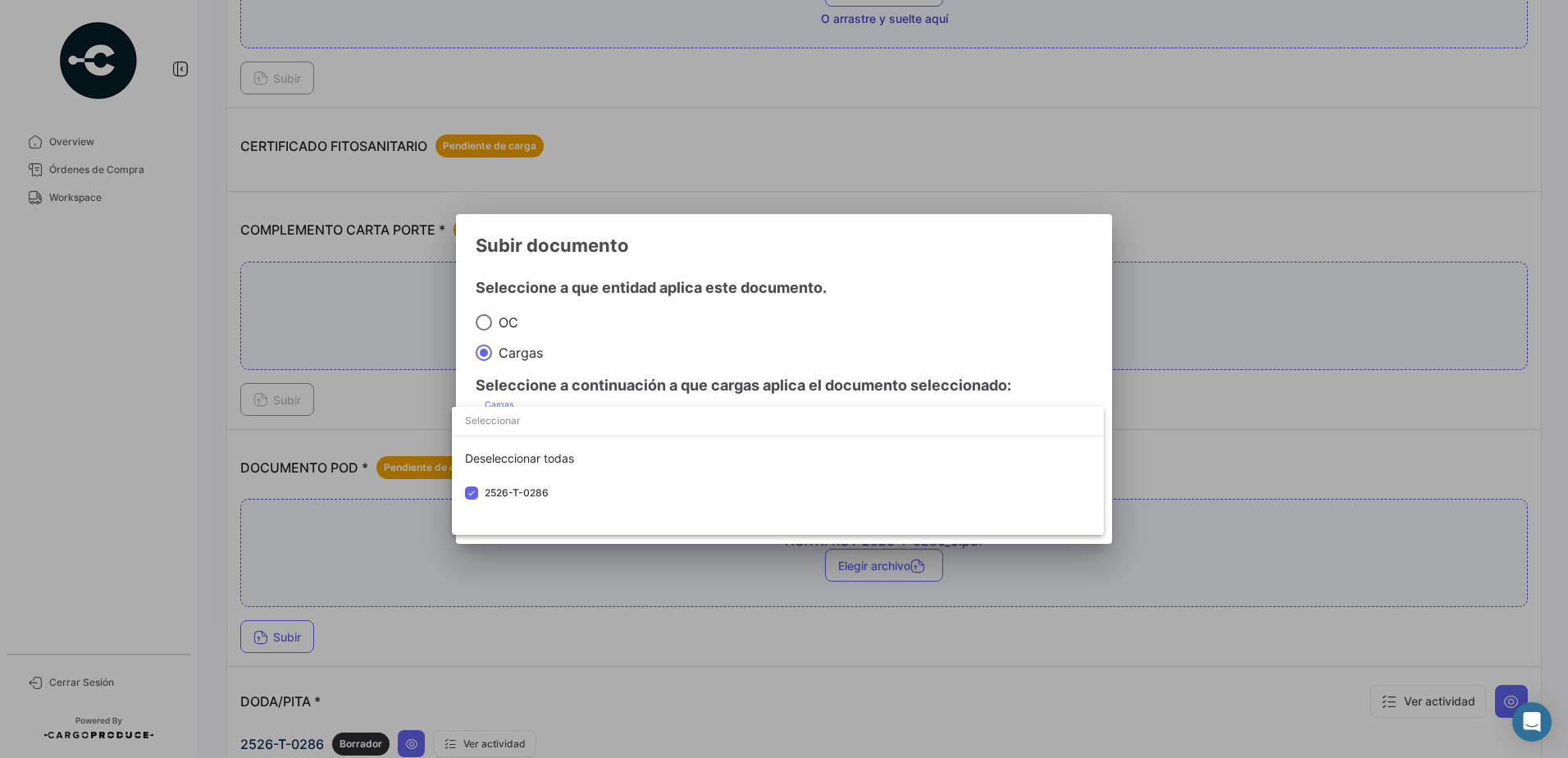
click at [761, 322] on div at bounding box center [784, 379] width 1568 height 758
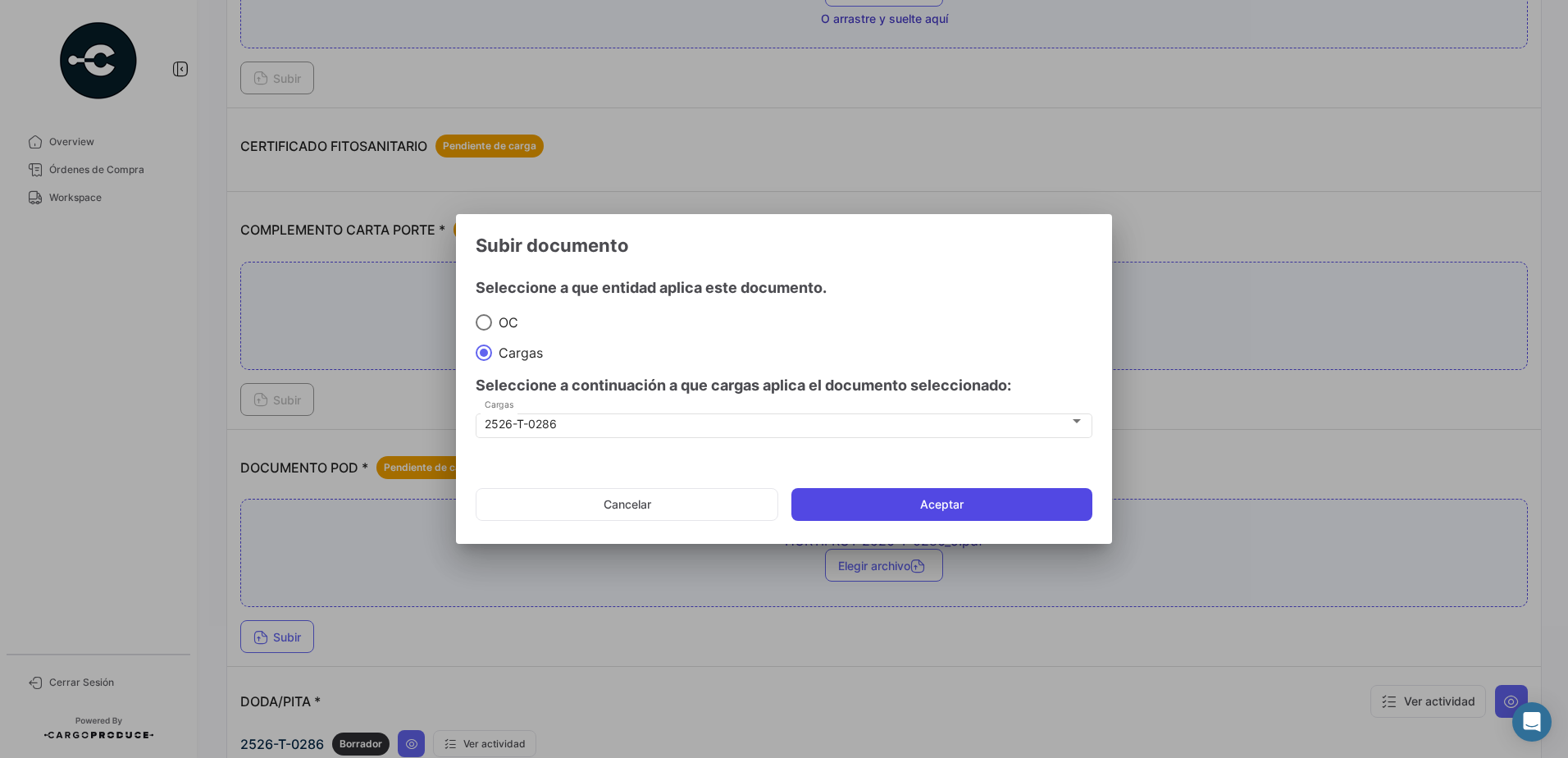
click at [886, 506] on button "Aceptar" at bounding box center [942, 504] width 301 height 33
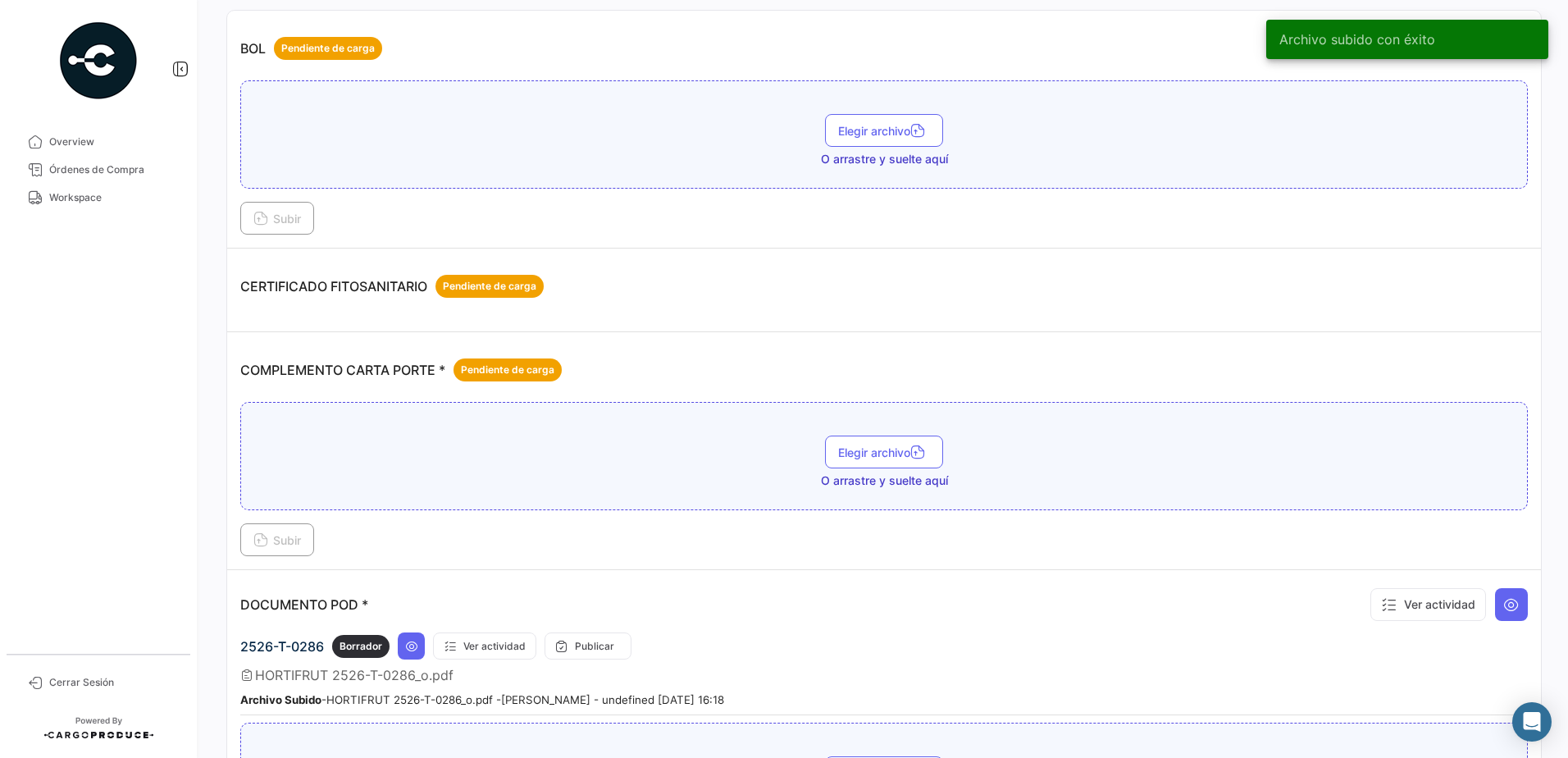
scroll to position [0, 0]
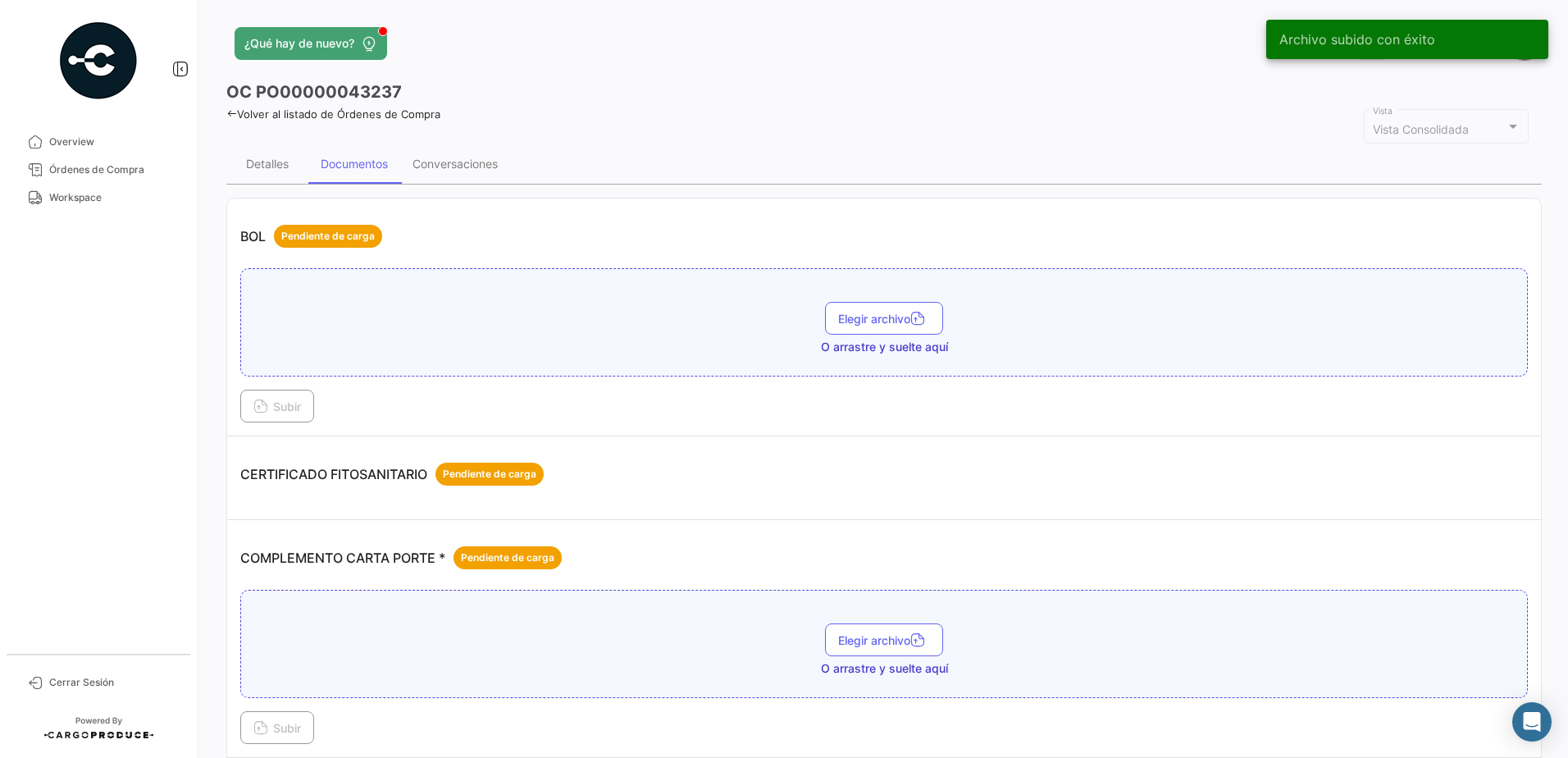
click at [251, 111] on link "Volver al listado de Órdenes de Compra" at bounding box center [332, 114] width 214 height 13
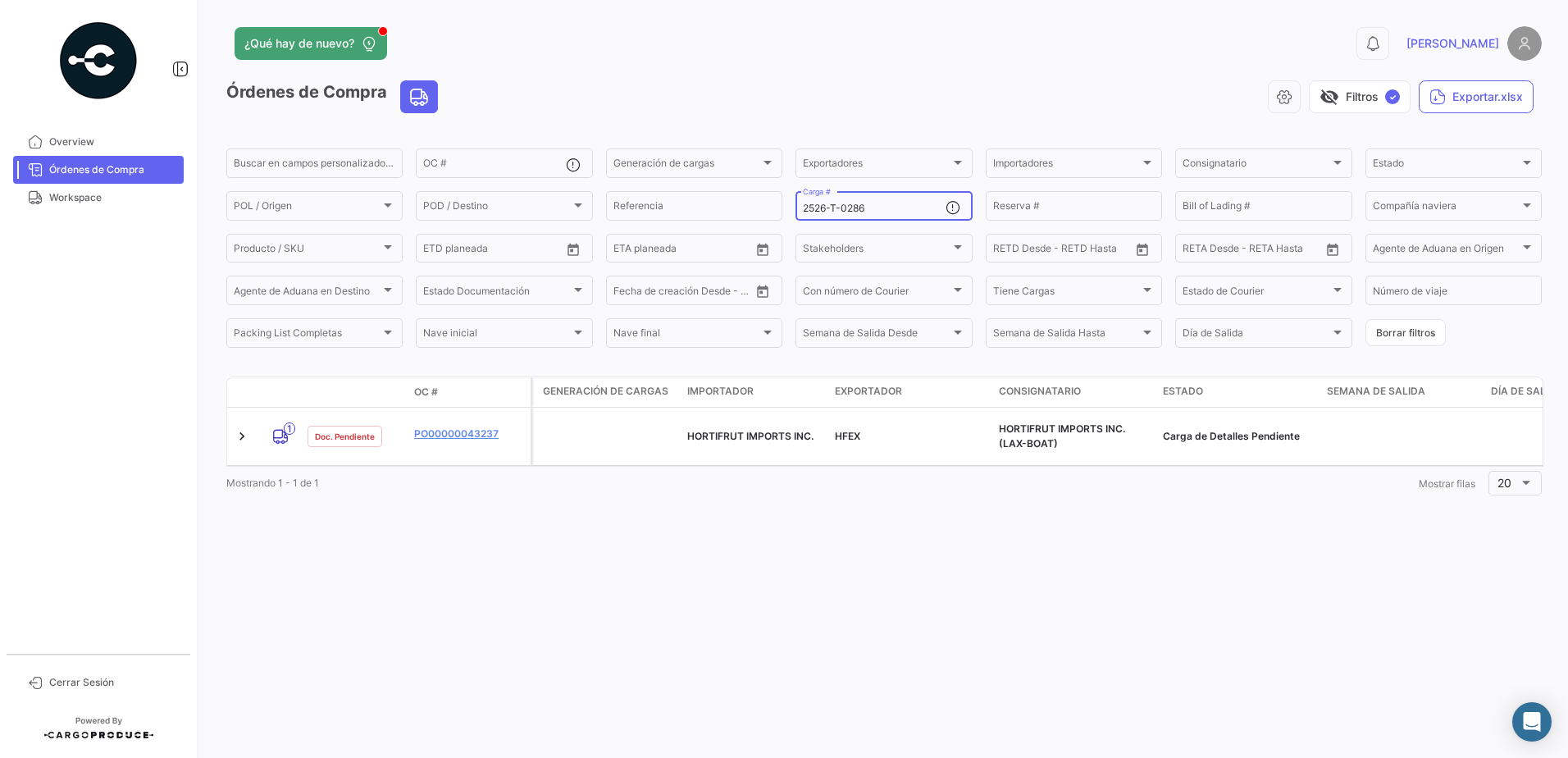
click at [882, 211] on input "2526-T-0286" at bounding box center [874, 208] width 142 height 11
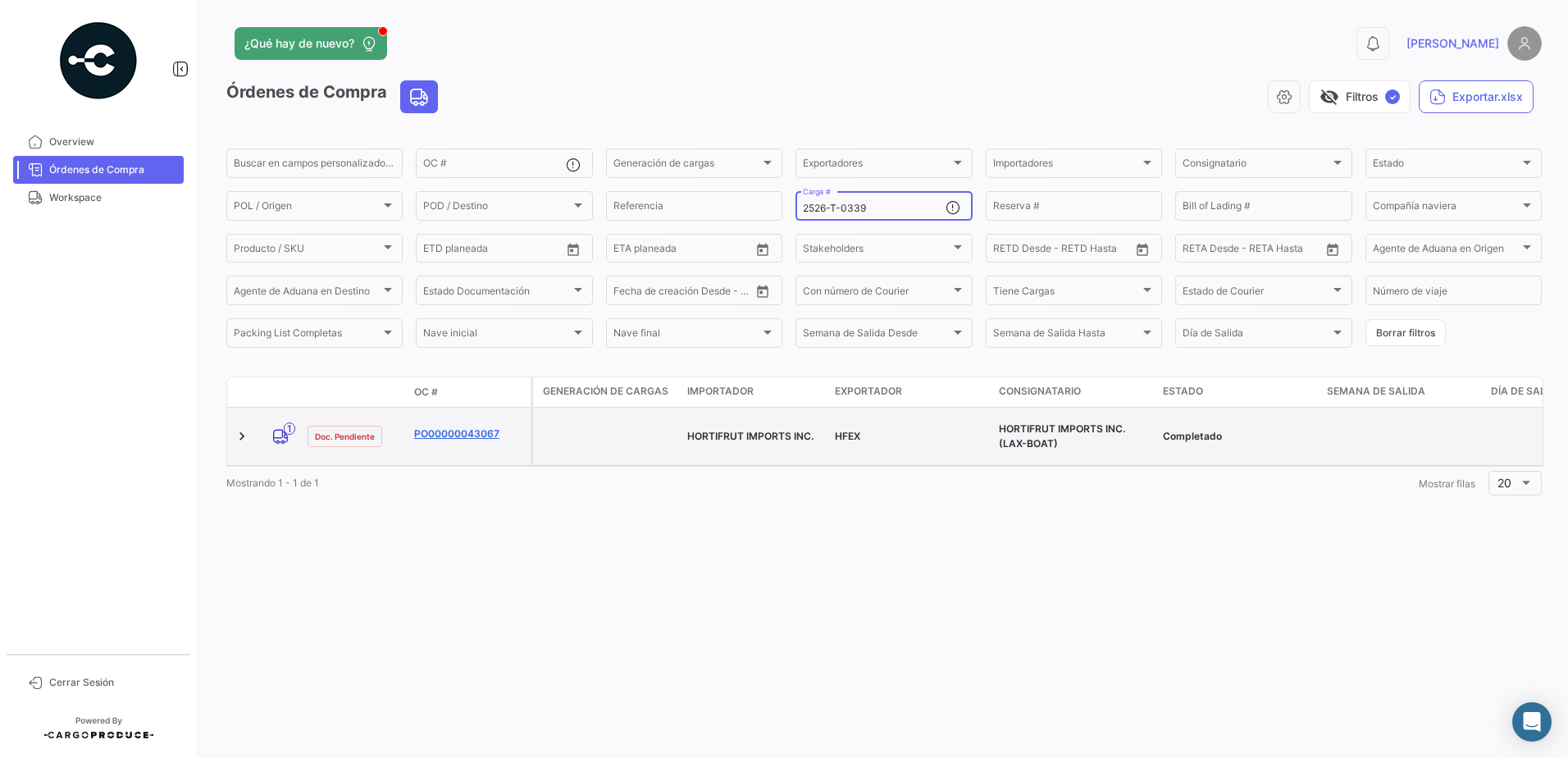
type input "2526-T-0339"
click at [488, 430] on link "PO00000043067" at bounding box center [468, 433] width 110 height 14
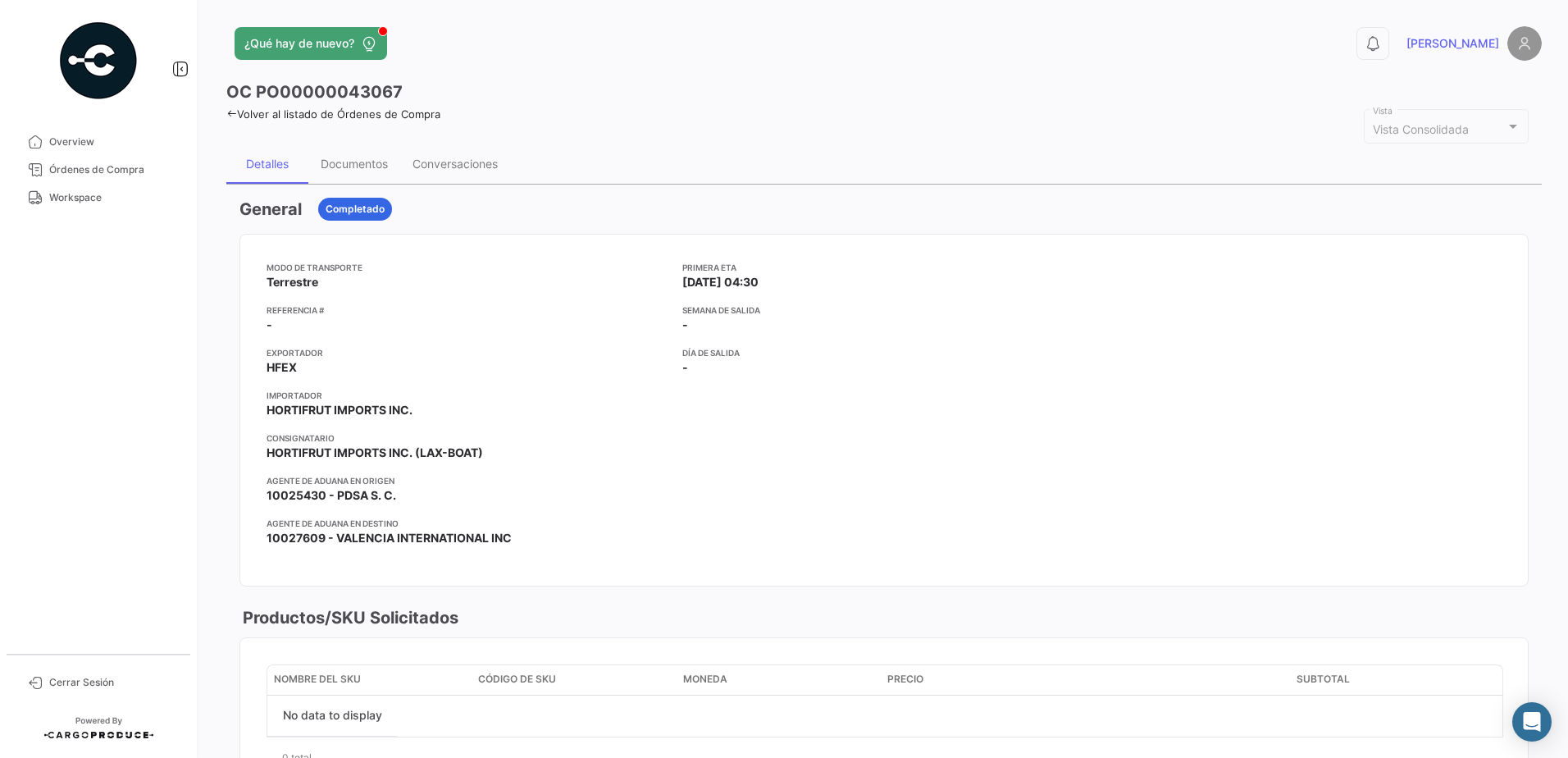
click at [349, 173] on div "Documentos" at bounding box center [354, 164] width 92 height 39
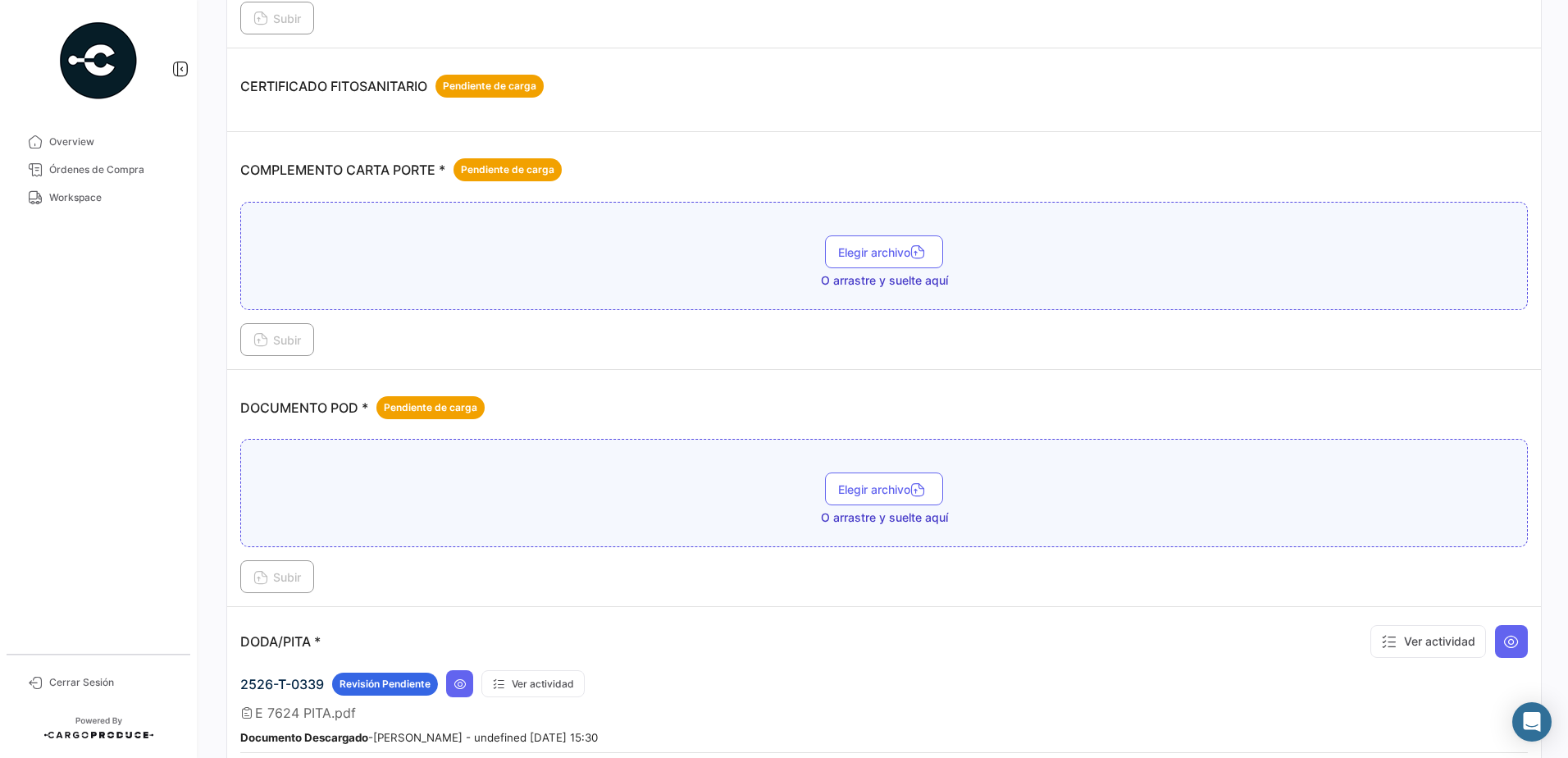
scroll to position [493, 0]
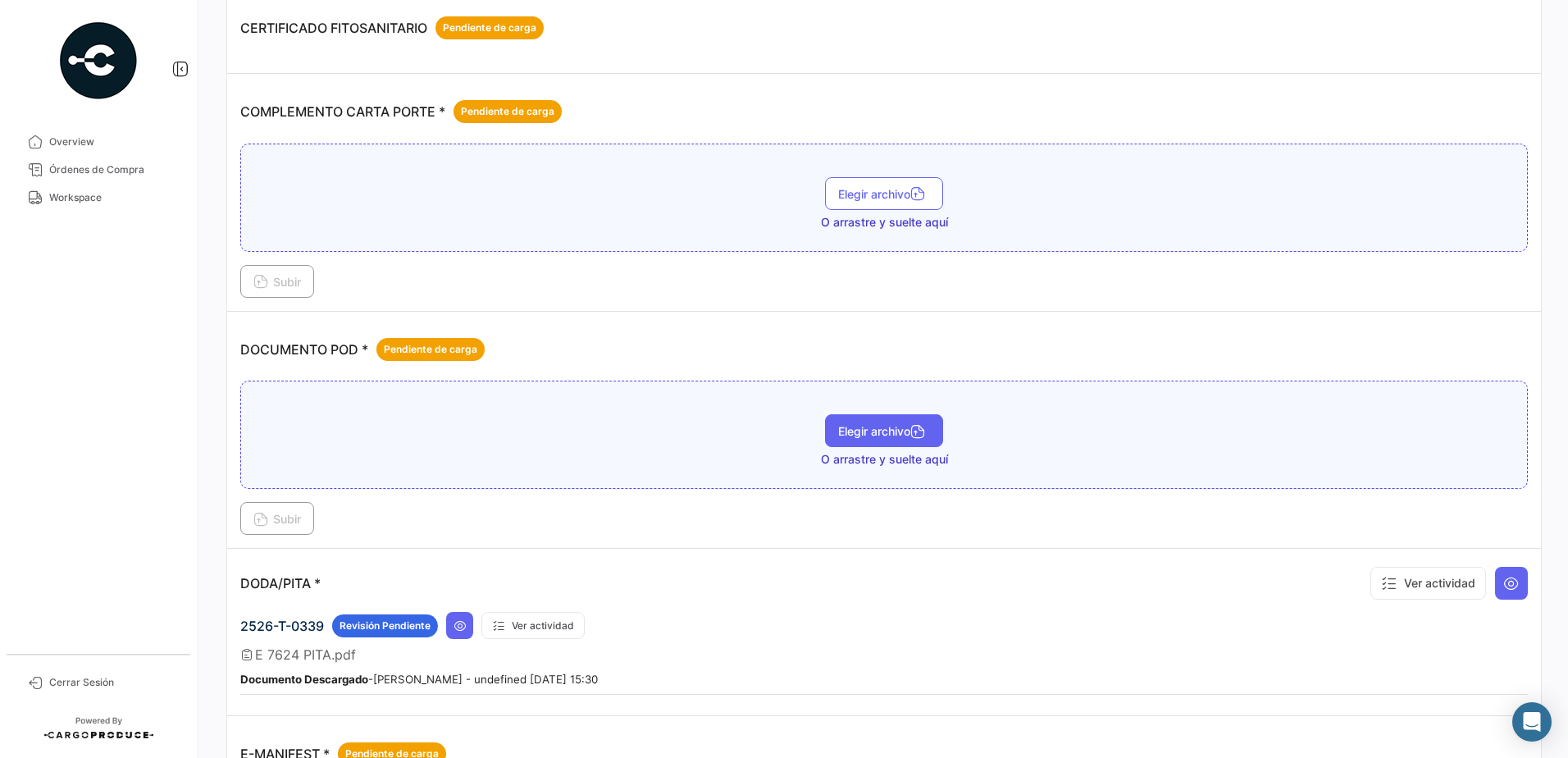
click at [852, 421] on button "Elegir archivo" at bounding box center [883, 430] width 118 height 33
click at [852, 429] on span "HORTIFRUT 2526-T-0339_o - Copy.pdf" at bounding box center [883, 422] width 574 height 16
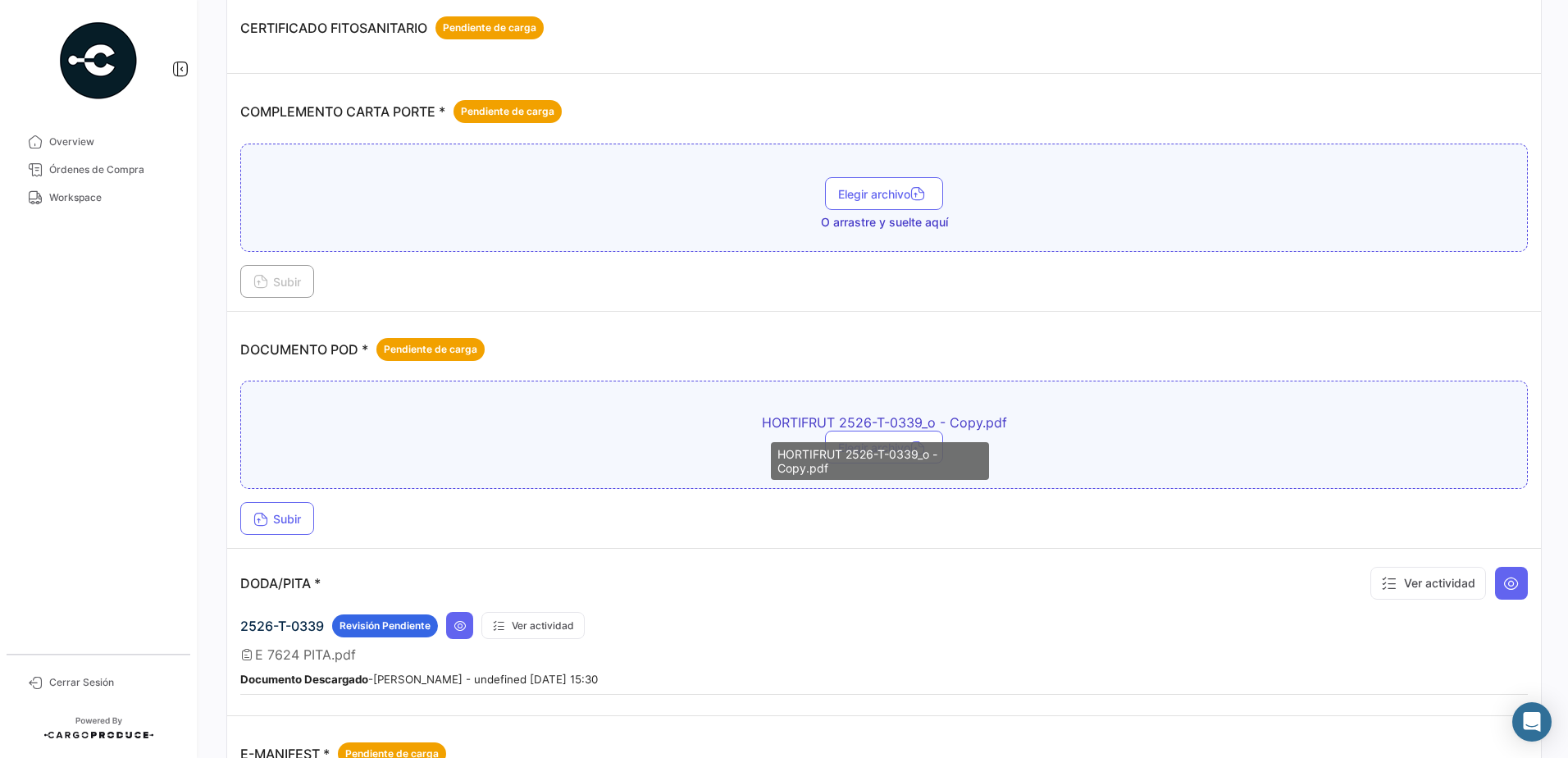
click at [862, 448] on div "HORTIFRUT 2526-T-0339_o - Copy.pdf" at bounding box center [880, 461] width 218 height 37
click at [851, 459] on div "HORTIFRUT 2526-T-0339_o - Copy.pdf" at bounding box center [880, 461] width 218 height 37
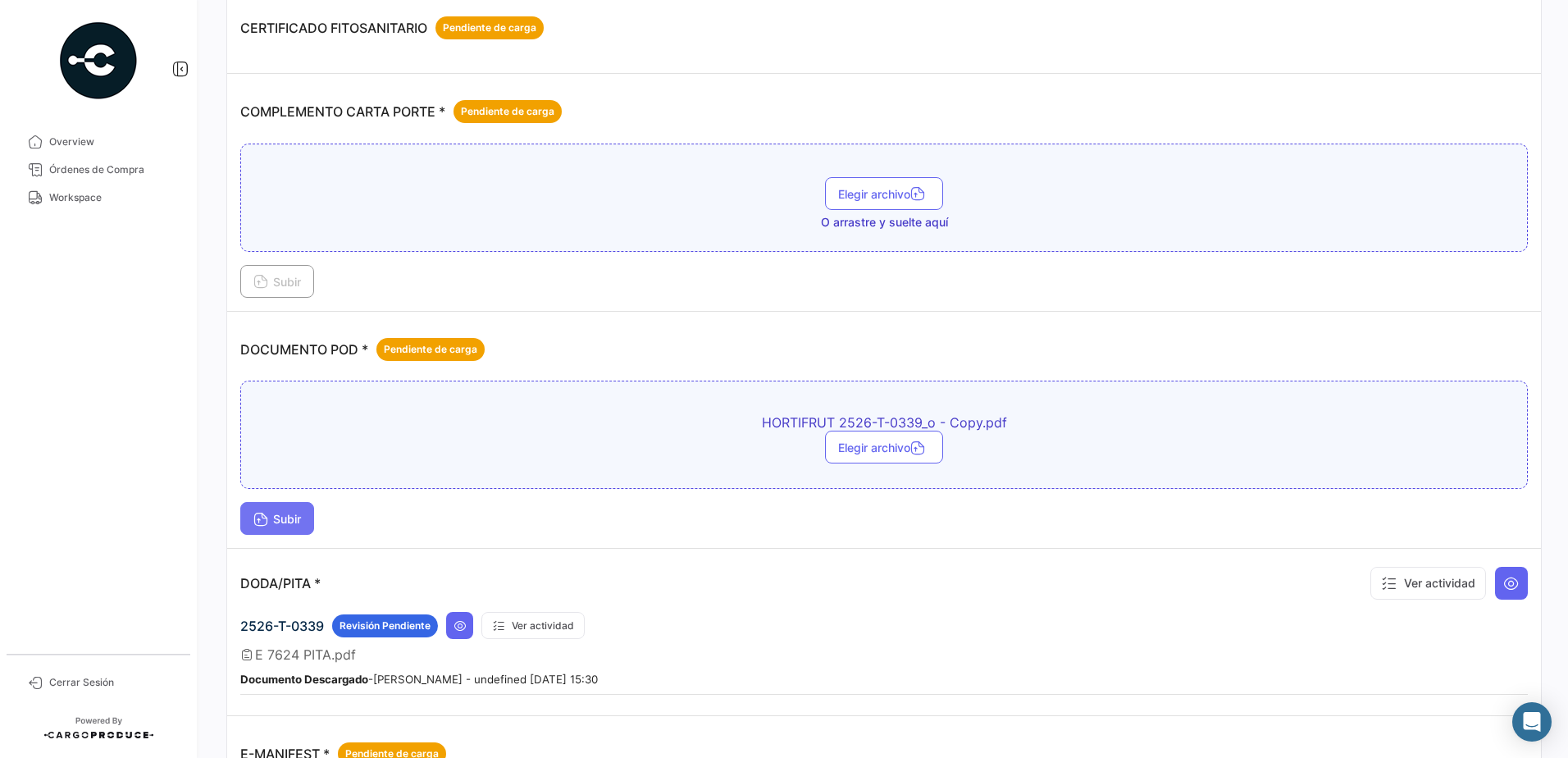
click at [293, 517] on span "Subir" at bounding box center [278, 518] width 48 height 14
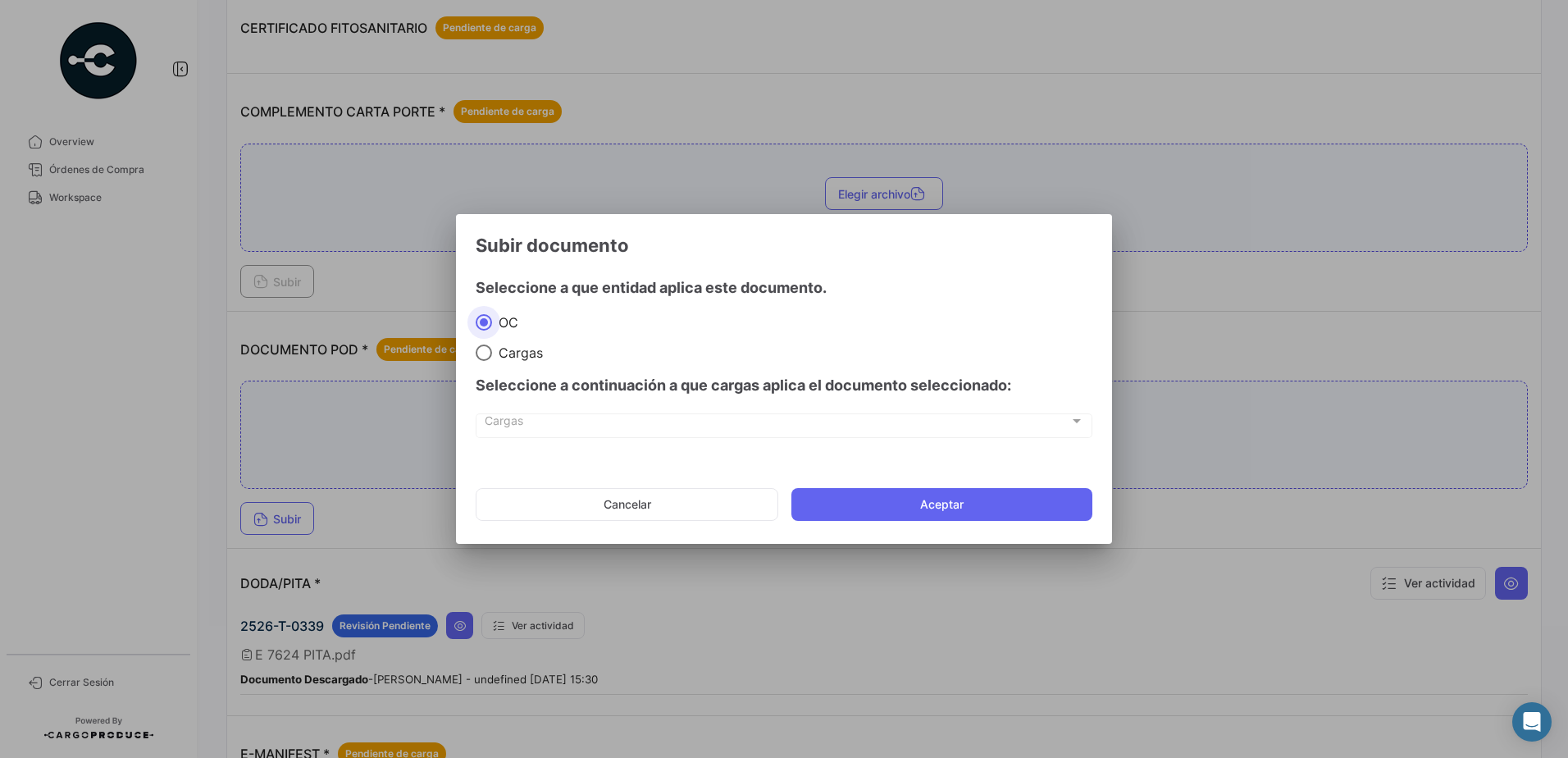
click at [499, 356] on span "Cargas" at bounding box center [517, 353] width 51 height 16
click at [492, 356] on input "Cargas" at bounding box center [484, 353] width 16 height 16
radio input "true"
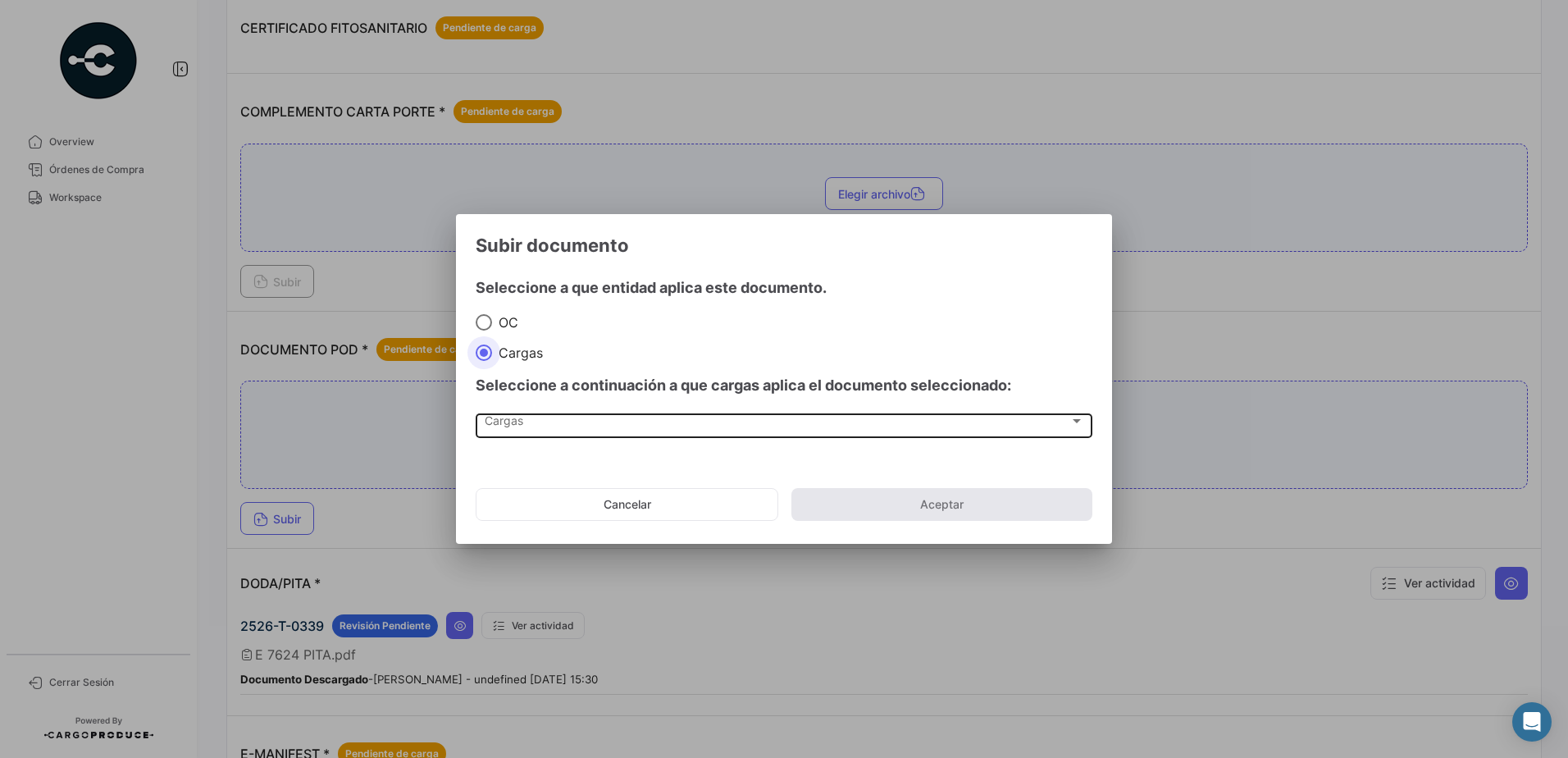
click at [541, 414] on div "Seleccione a continuación a que cargas aplica el documento seleccionado: [PERSO…" at bounding box center [784, 409] width 617 height 96
click at [545, 421] on div "Cargas" at bounding box center [777, 425] width 584 height 14
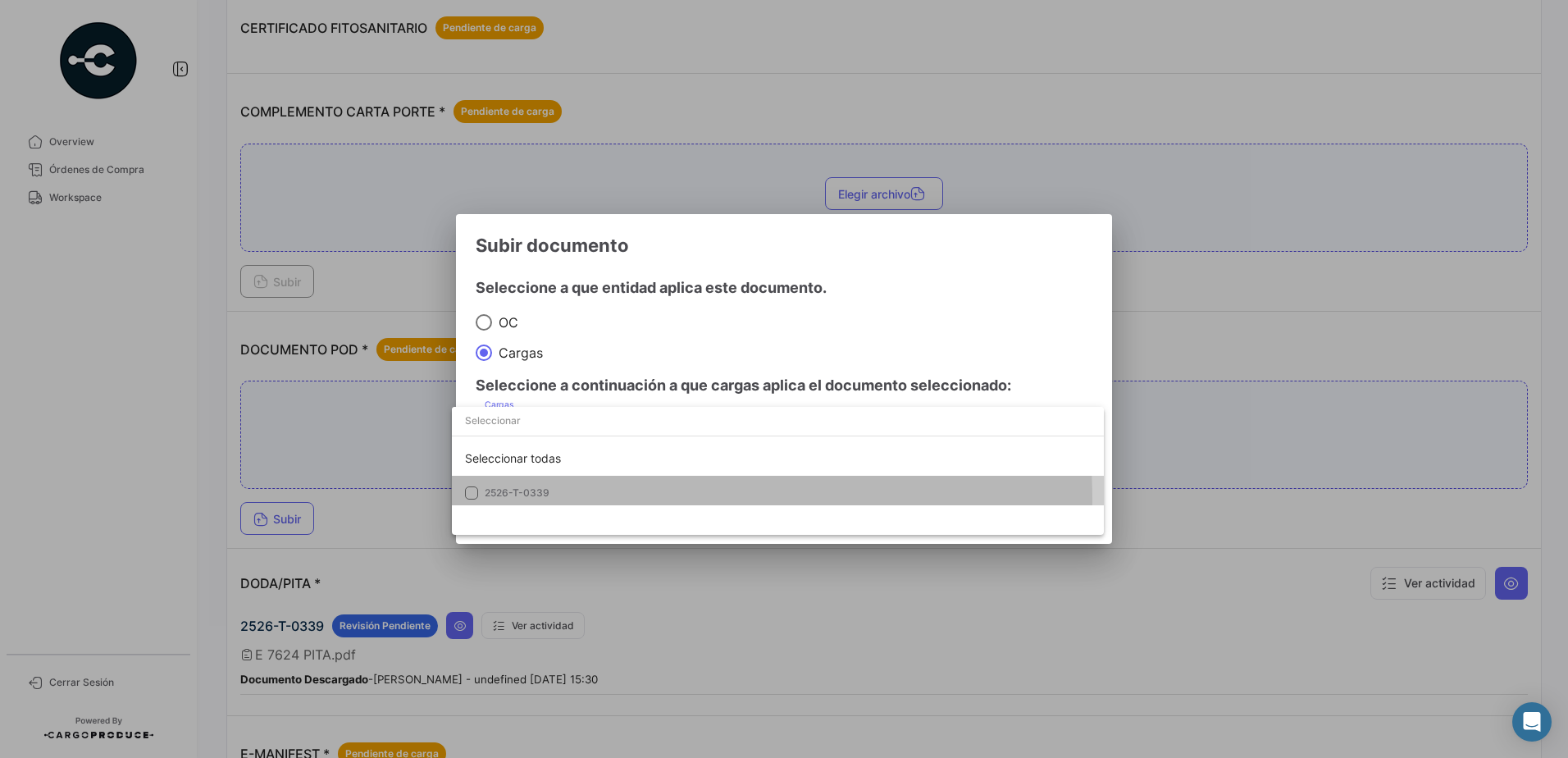
click at [610, 499] on span "2526-T-0339" at bounding box center [600, 493] width 230 height 14
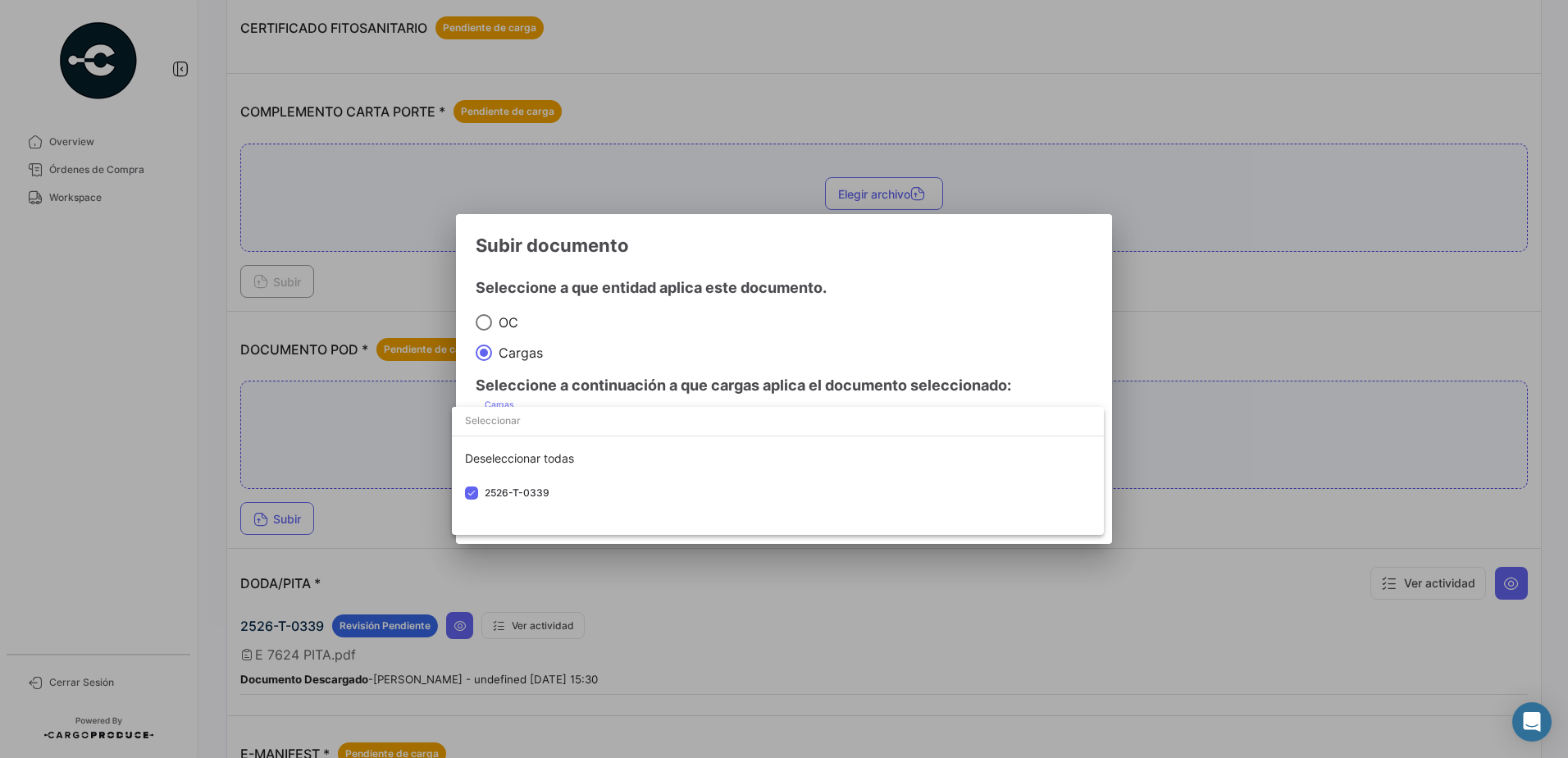
click at [919, 307] on div at bounding box center [784, 379] width 1568 height 758
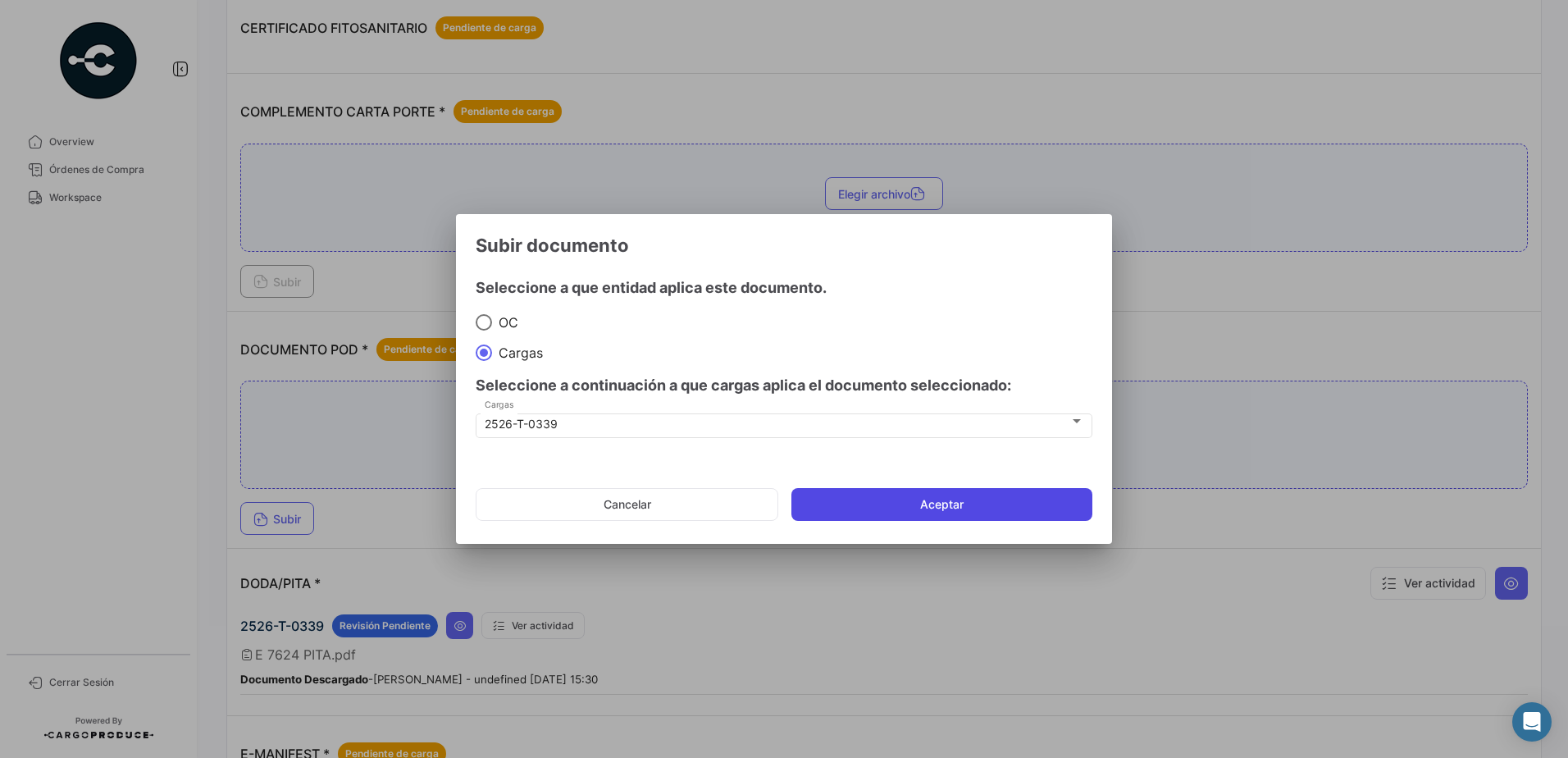
click at [972, 505] on button "Aceptar" at bounding box center [942, 504] width 301 height 33
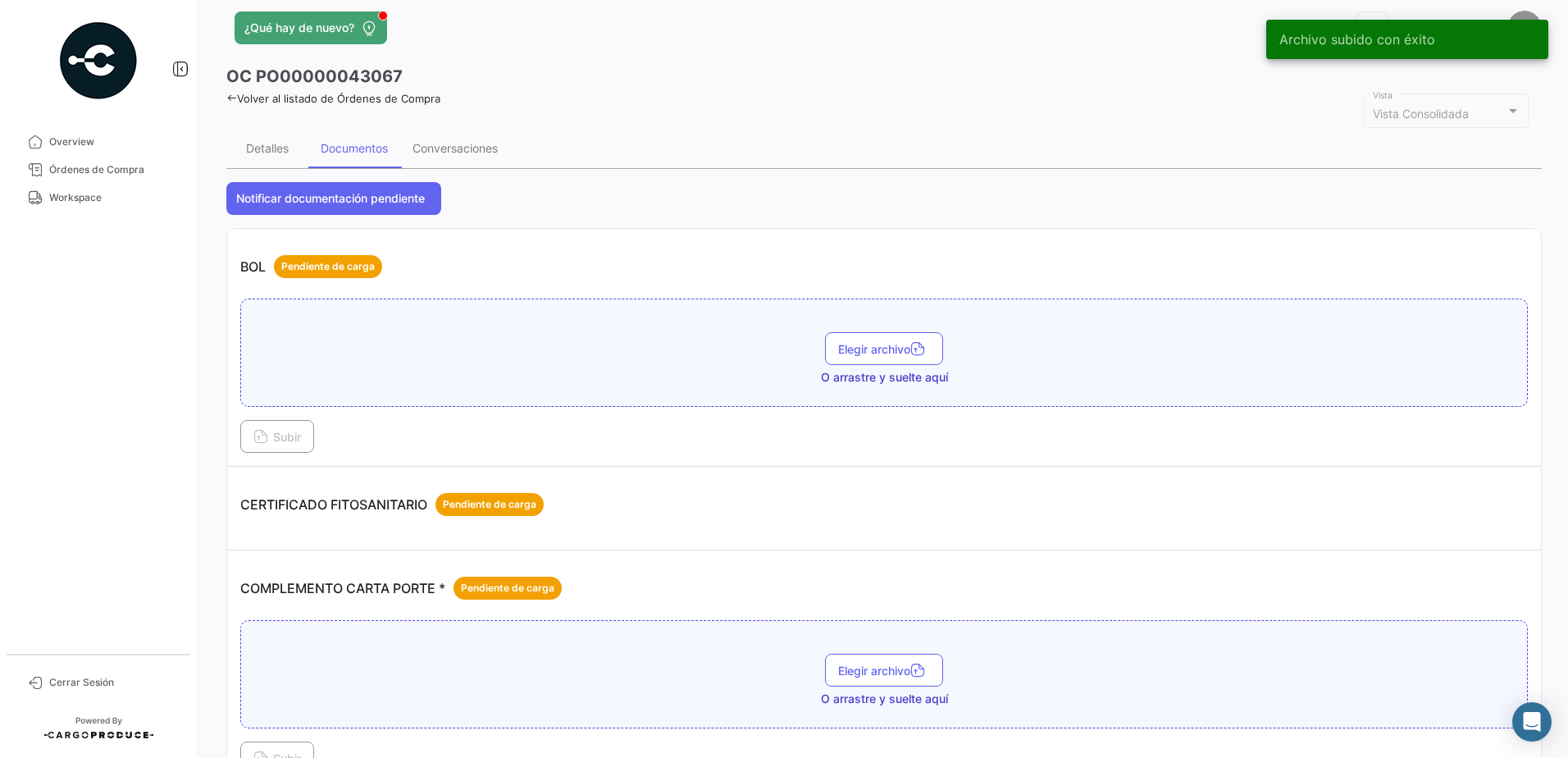
scroll to position [0, 0]
